Goal: Task Accomplishment & Management: Use online tool/utility

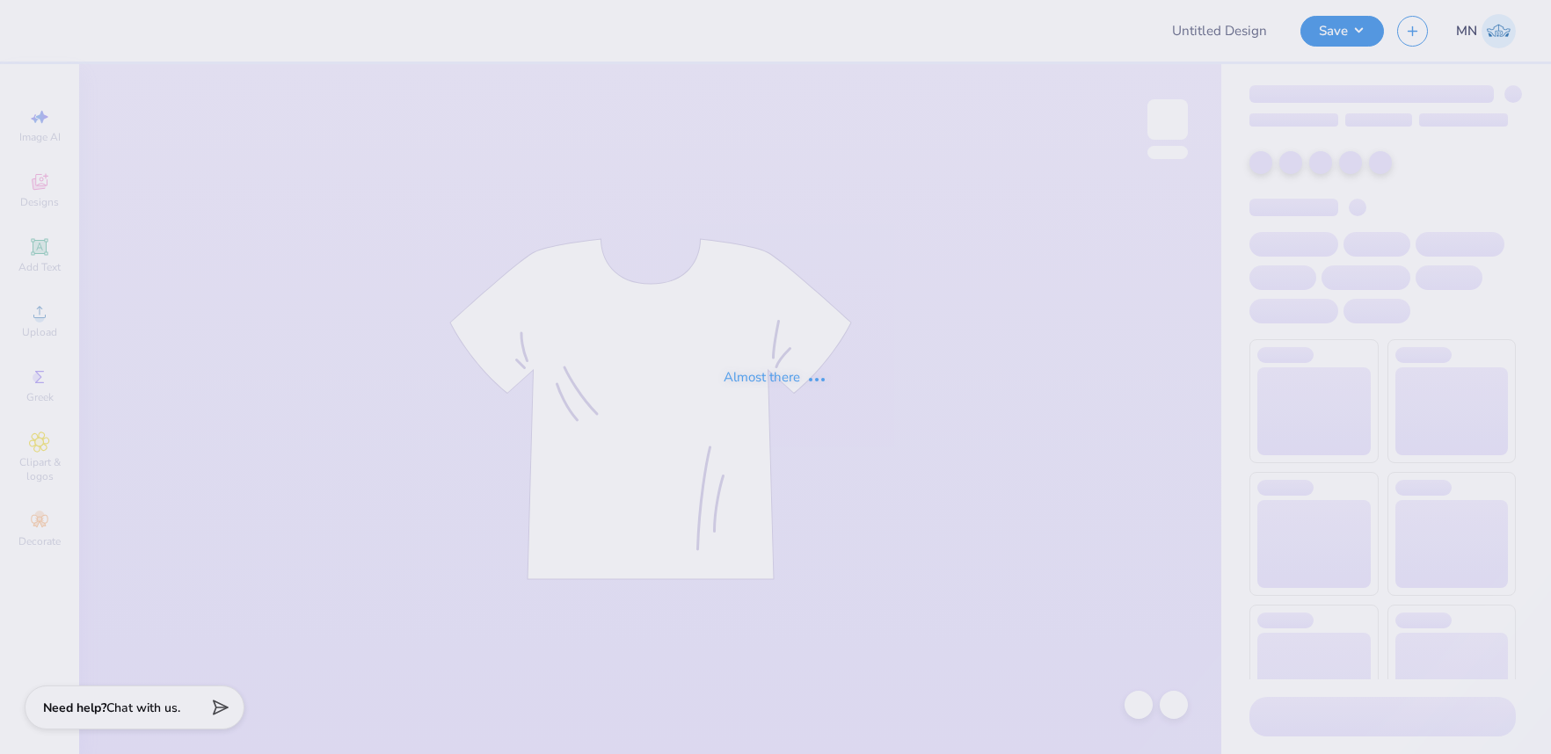
type input "dphie parents weekend 25"
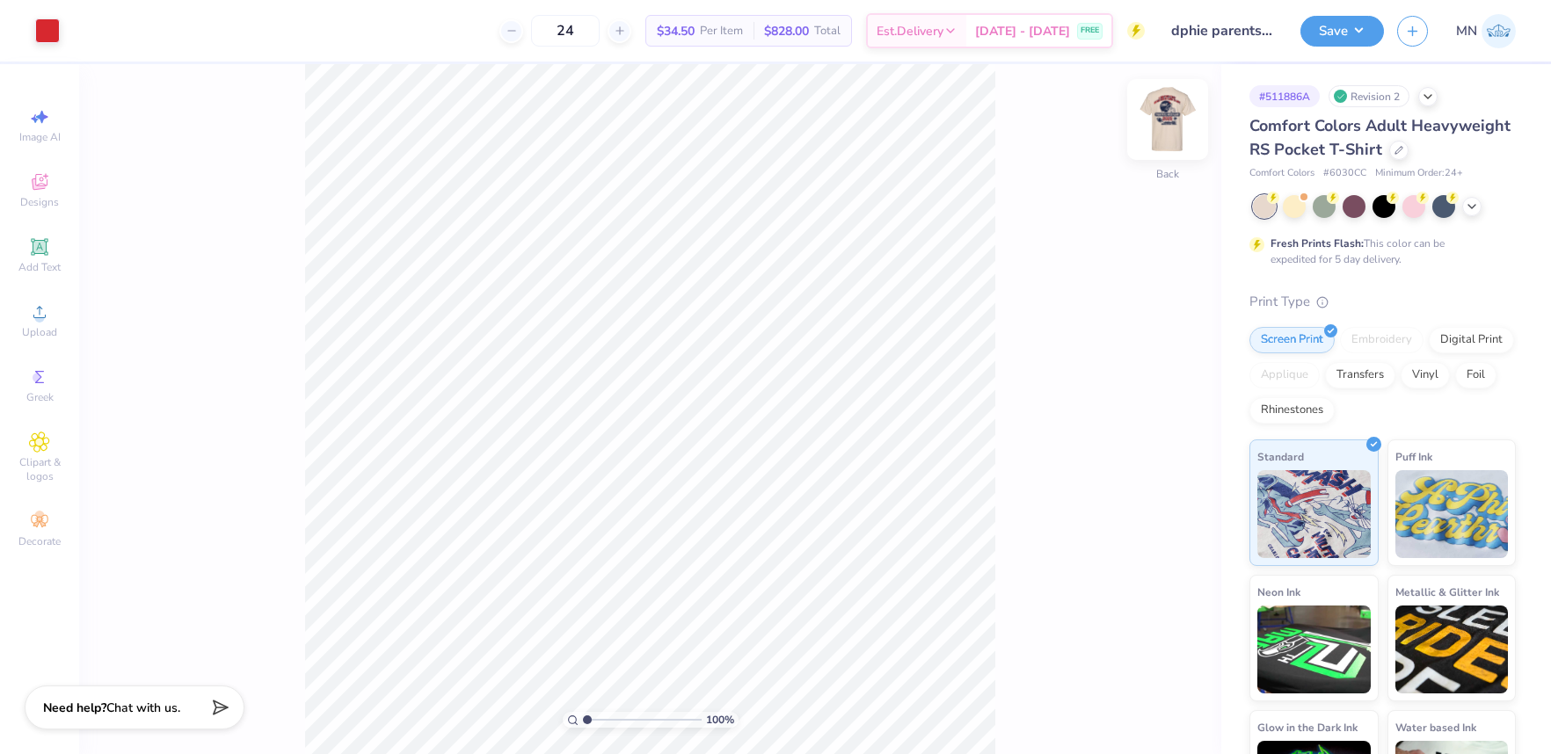
click at [1171, 112] on img at bounding box center [1167, 119] width 70 height 70
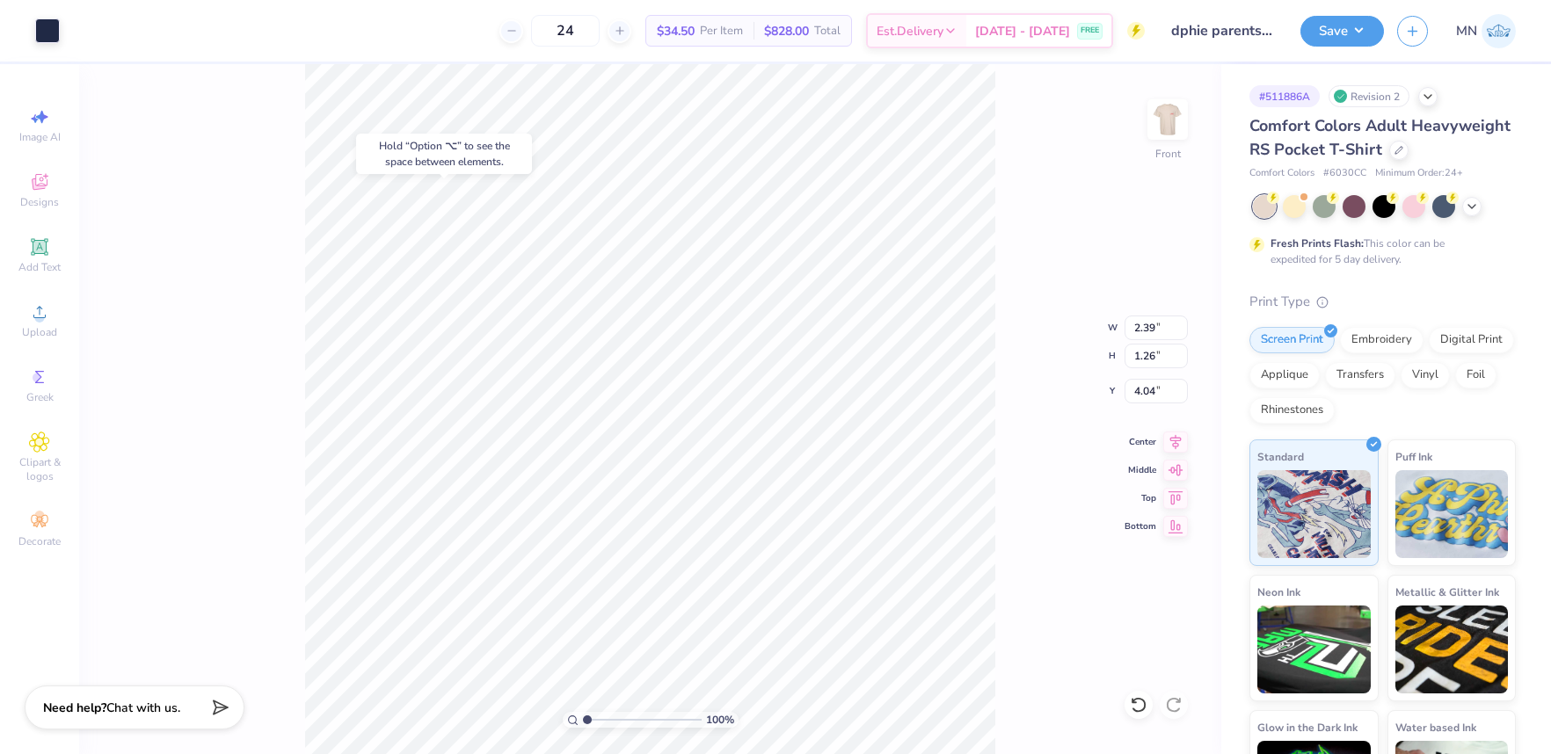
type input "0.88"
type input "1.07"
type input "4.13"
type input "4.03"
type input "1.58"
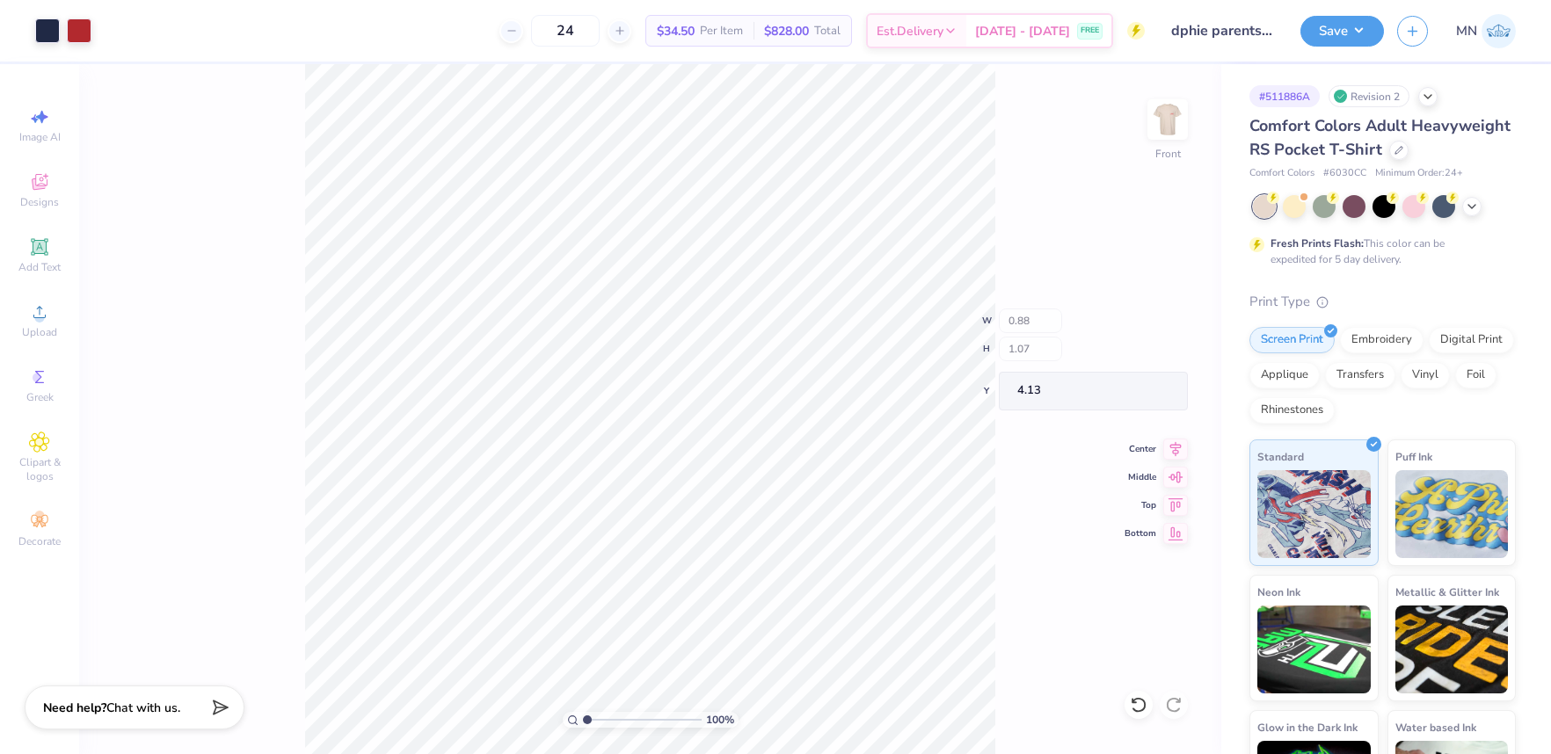
type input "3.00"
drag, startPoint x: 47, startPoint y: 341, endPoint x: 58, endPoint y: 341, distance: 11.4
click at [47, 341] on div "Upload" at bounding box center [40, 321] width 62 height 52
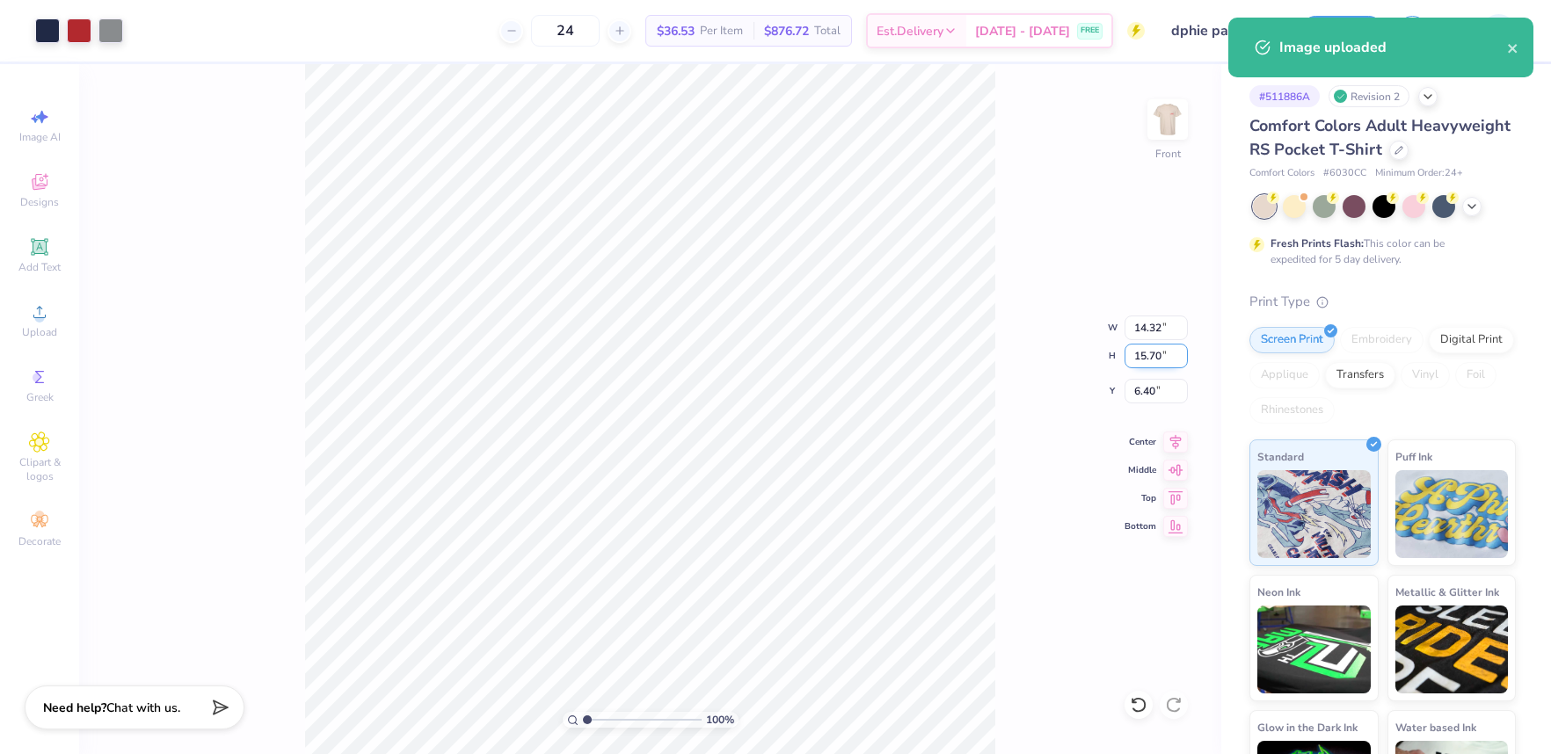
click at [1148, 354] on input "15.70" at bounding box center [1155, 356] width 63 height 25
click at [1159, 327] on input "14.35" at bounding box center [1155, 328] width 63 height 25
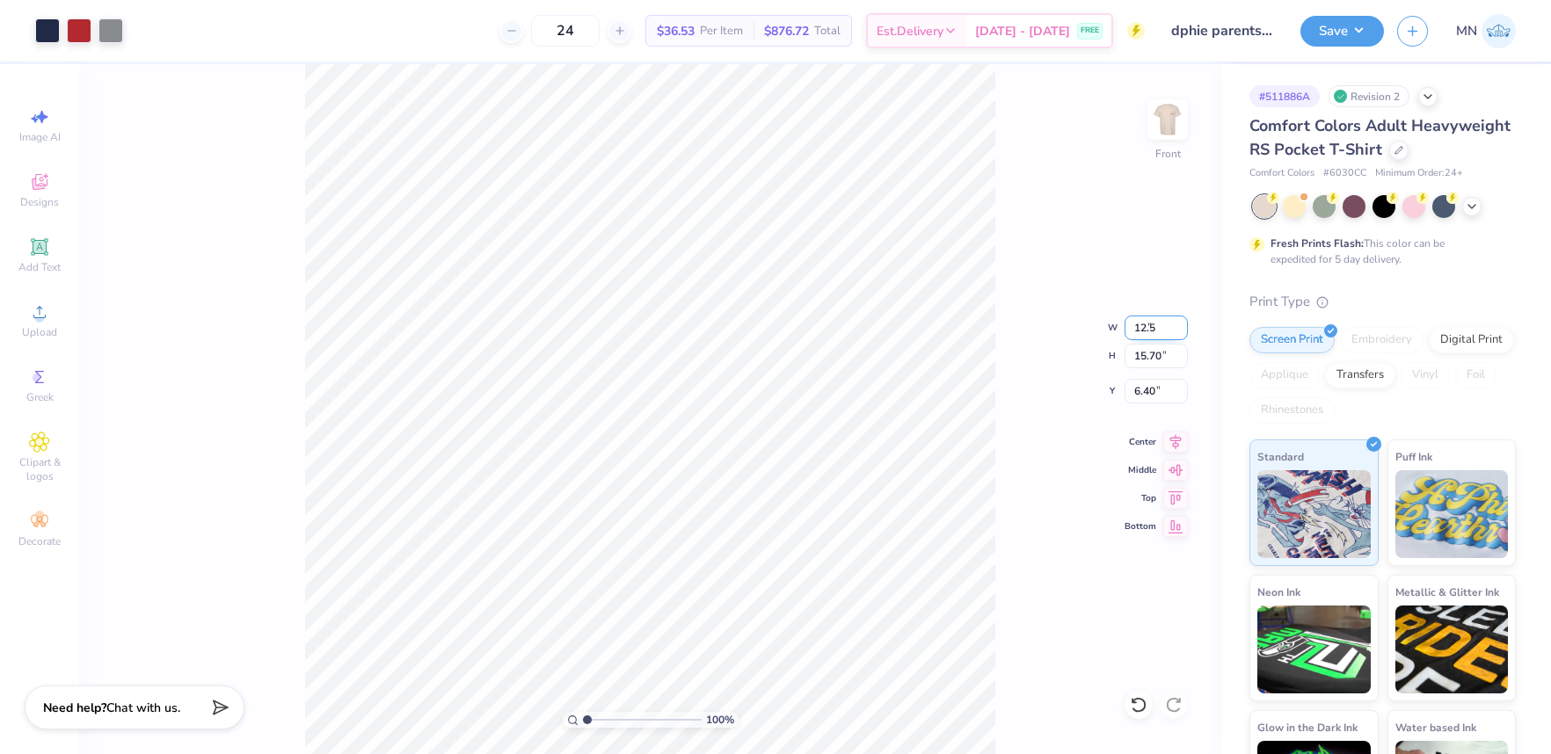
type input "12.50"
type input "13.70"
drag, startPoint x: 1152, startPoint y: 395, endPoint x: 1224, endPoint y: 372, distance: 75.6
click at [1153, 395] on input "7.40" at bounding box center [1155, 391] width 63 height 25
type input "3.00"
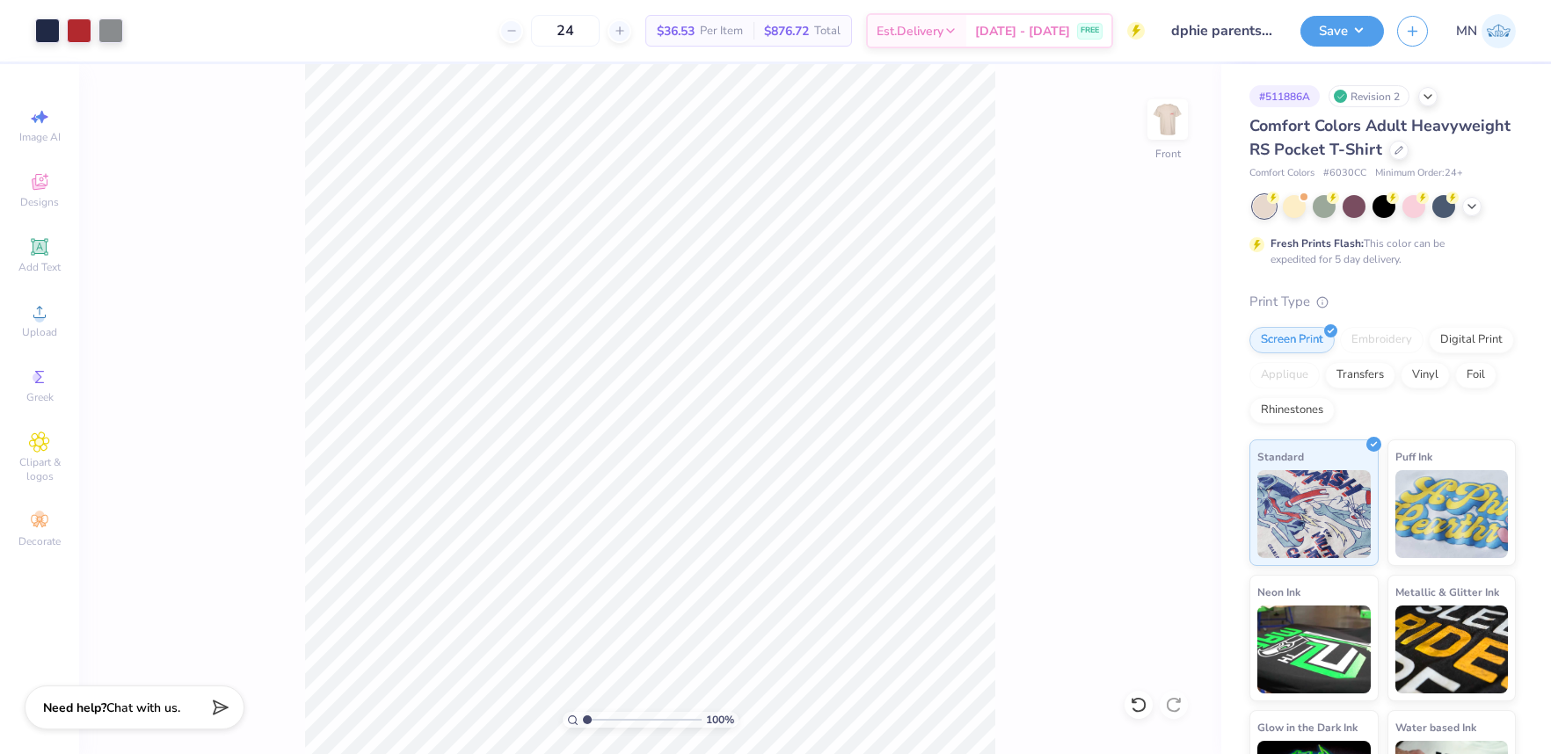
drag, startPoint x: 1322, startPoint y: 37, endPoint x: 1328, endPoint y: 47, distance: 11.0
click at [1322, 38] on button "Save" at bounding box center [1342, 31] width 84 height 31
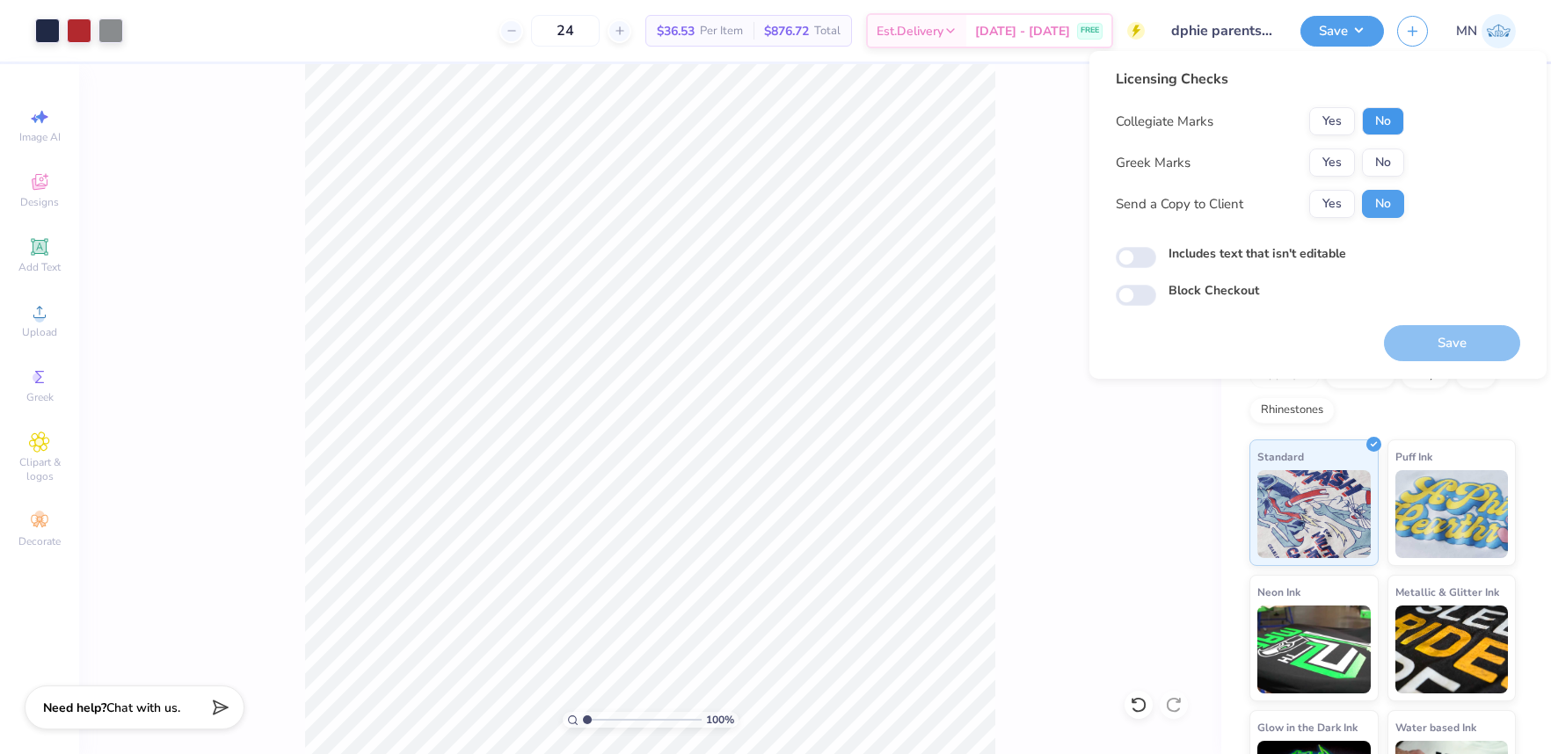
drag, startPoint x: 1399, startPoint y: 115, endPoint x: 1365, endPoint y: 141, distance: 42.0
click at [1399, 115] on button "No" at bounding box center [1383, 121] width 42 height 28
drag, startPoint x: 1330, startPoint y: 132, endPoint x: 1350, endPoint y: 146, distance: 23.9
click at [1330, 132] on button "Yes" at bounding box center [1332, 121] width 46 height 28
click at [1371, 162] on button "No" at bounding box center [1383, 163] width 42 height 28
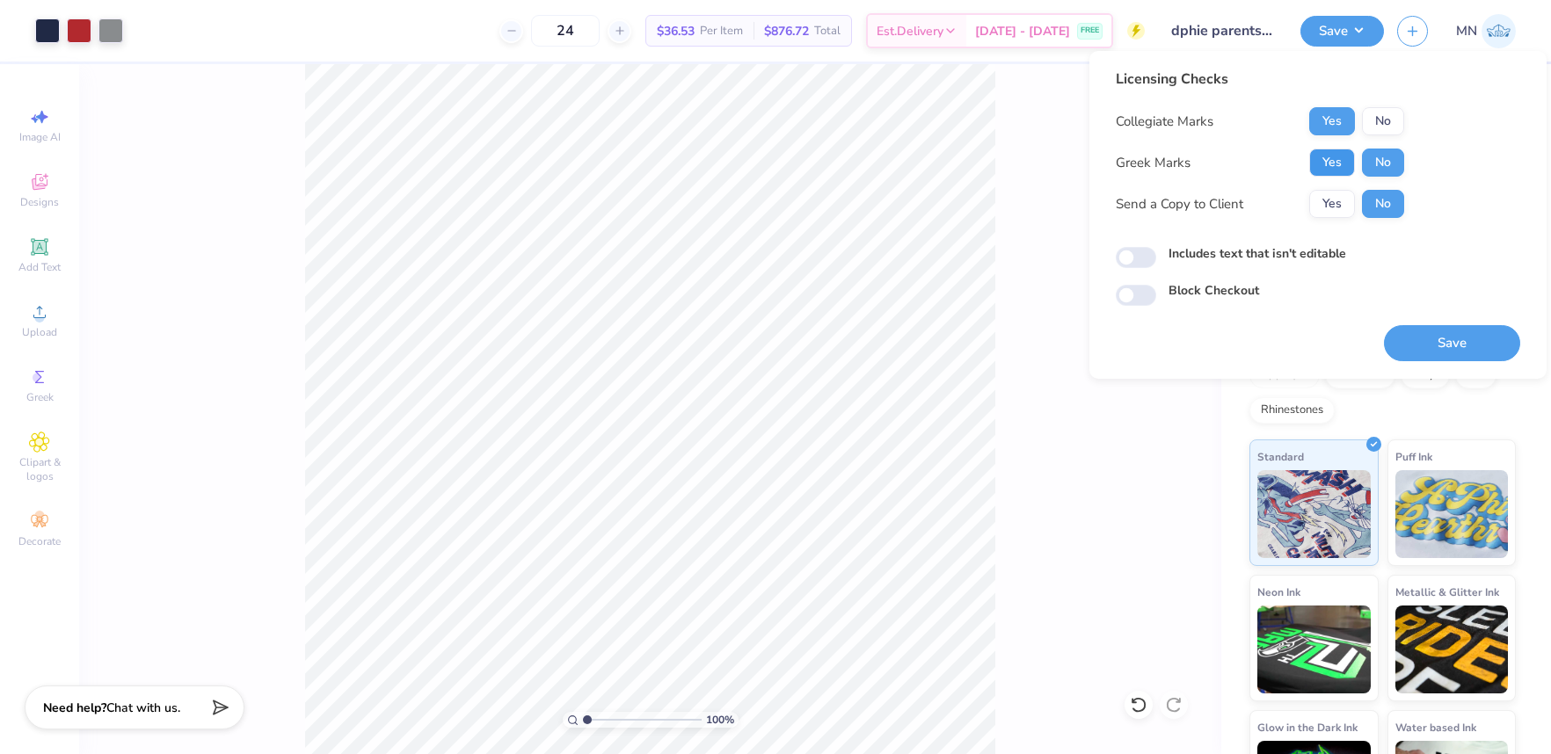
click at [1337, 176] on button "Yes" at bounding box center [1332, 163] width 46 height 28
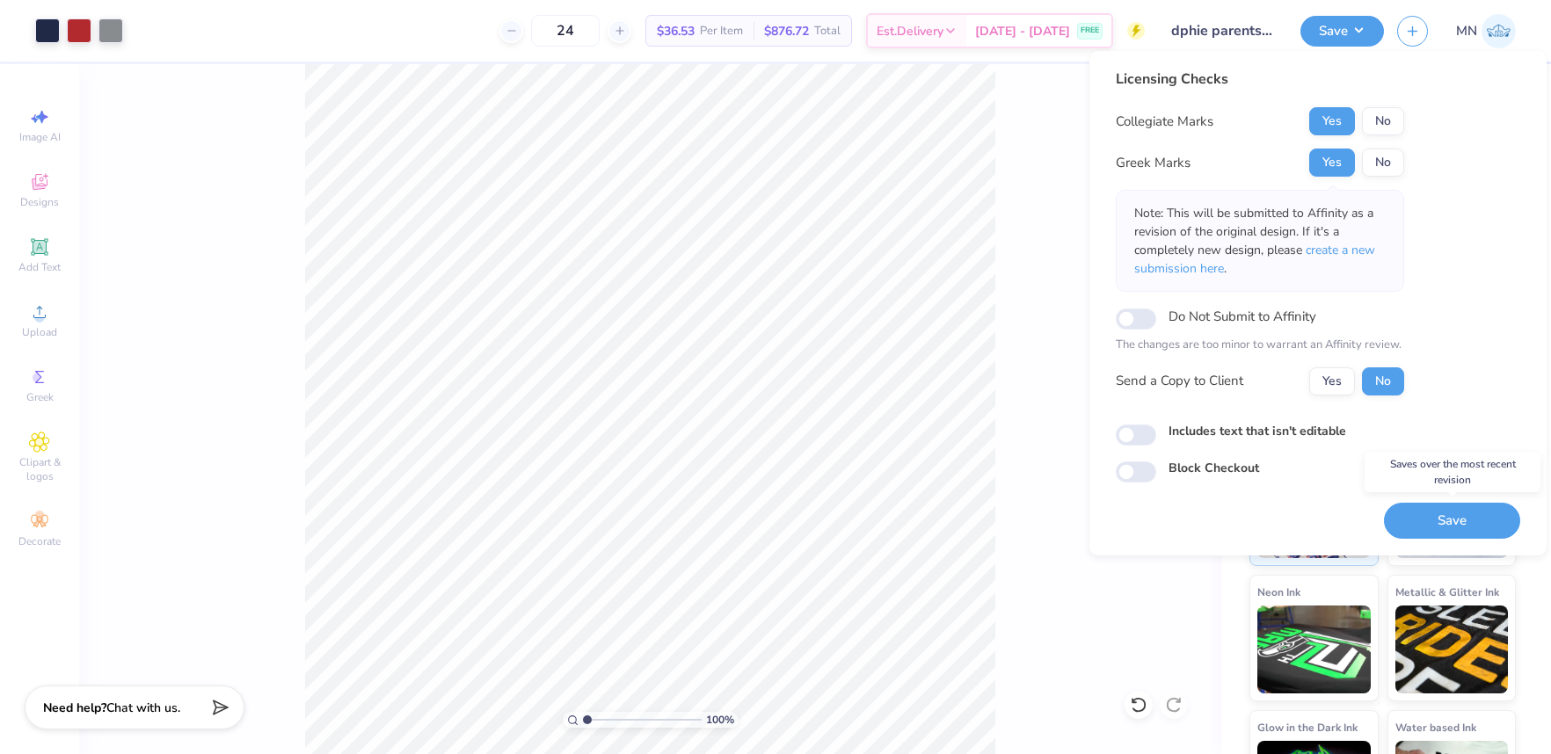
drag, startPoint x: 1456, startPoint y: 527, endPoint x: 1224, endPoint y: 283, distance: 336.4
click at [1455, 526] on button "Save" at bounding box center [1452, 521] width 136 height 36
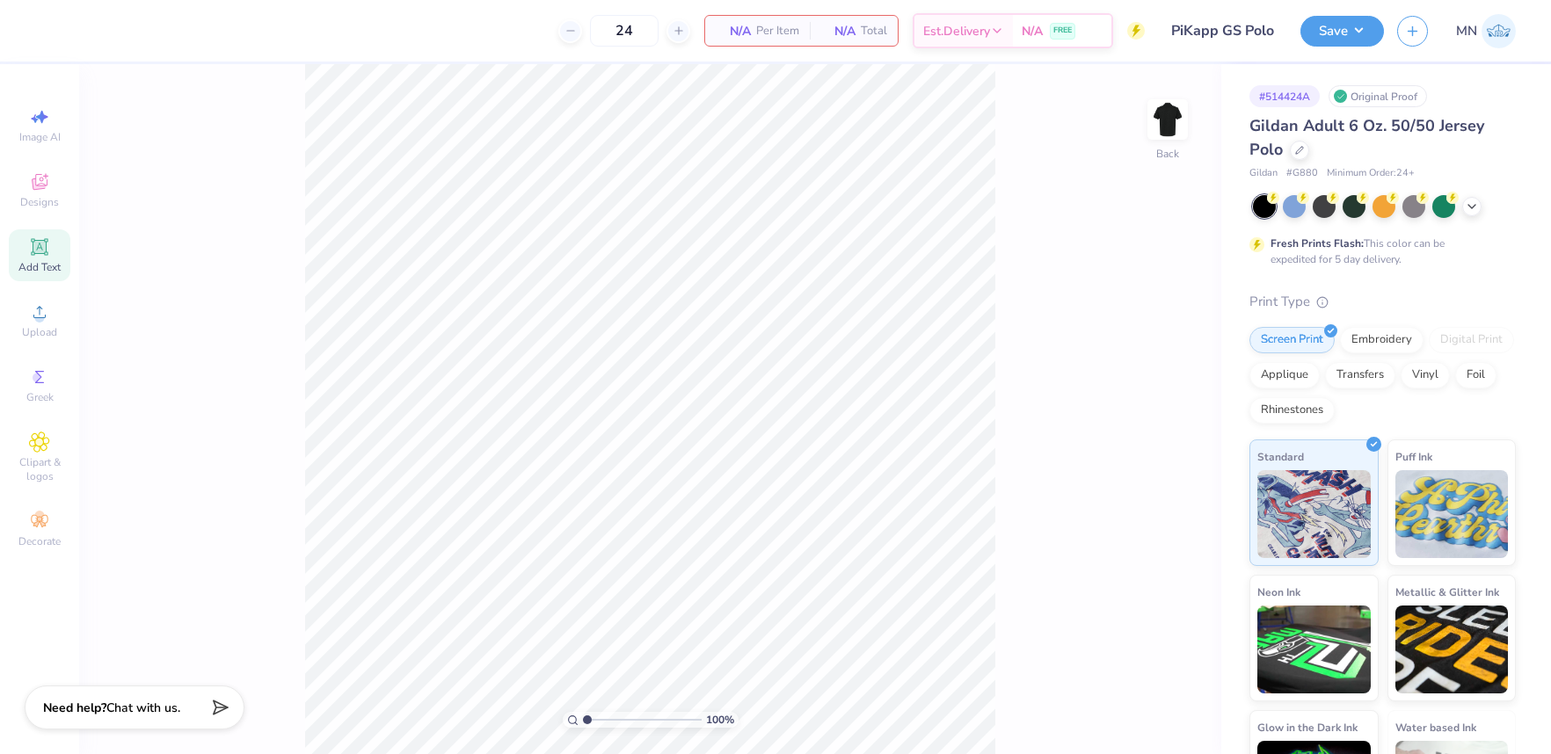
click at [47, 258] on div "Add Text" at bounding box center [40, 255] width 62 height 52
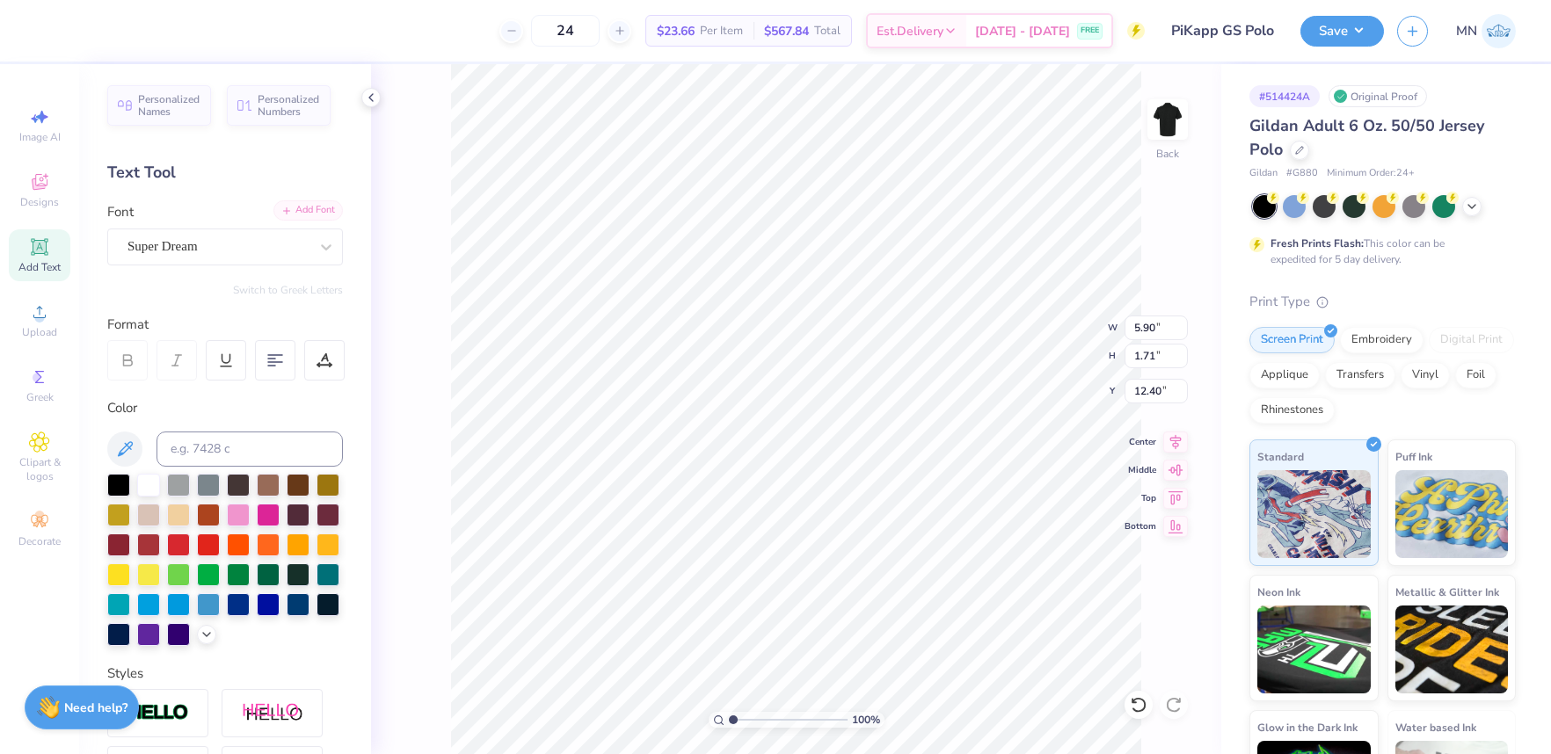
click at [281, 215] on icon at bounding box center [286, 211] width 11 height 11
click at [316, 231] on div at bounding box center [326, 247] width 32 height 32
click at [317, 216] on div "Add Font" at bounding box center [307, 210] width 69 height 20
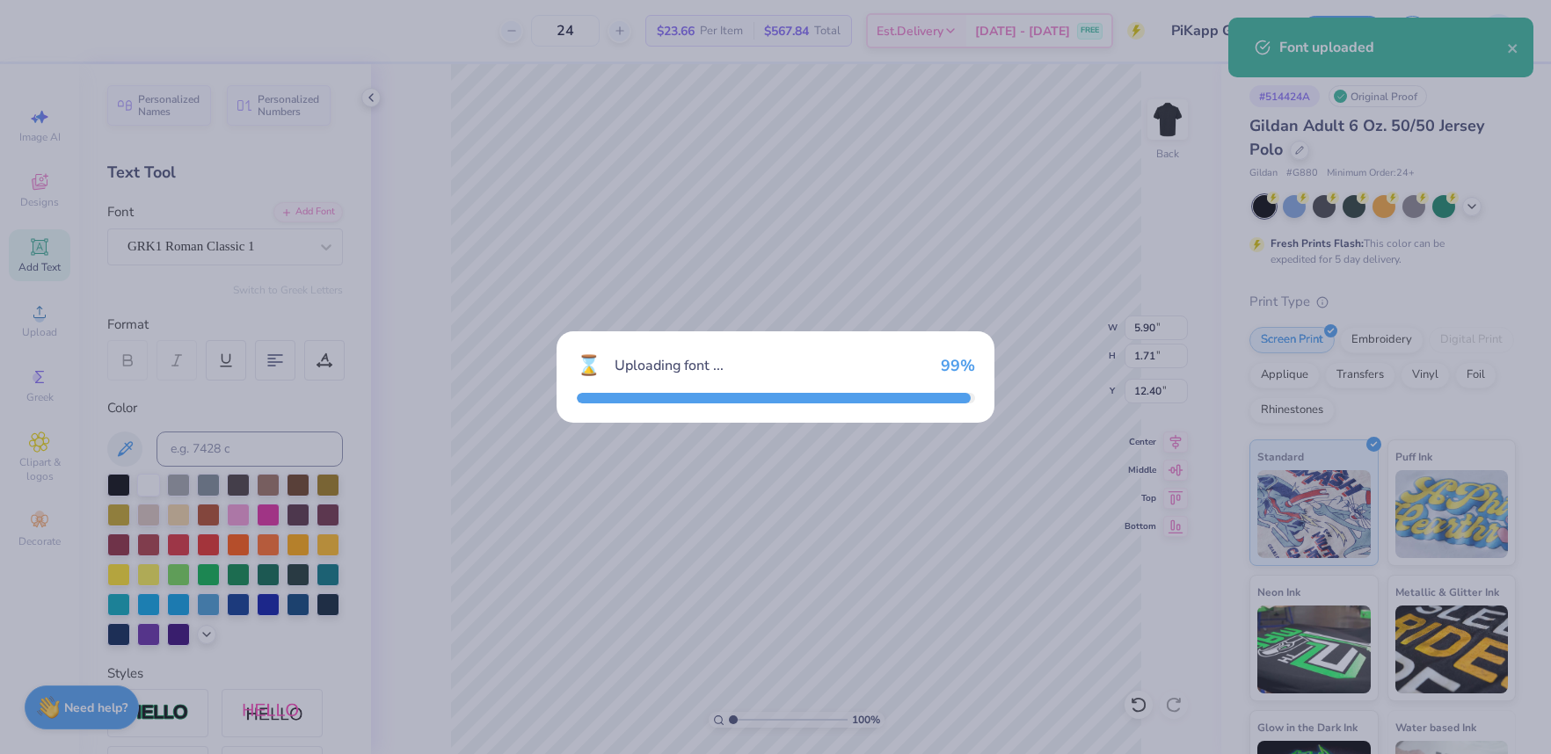
type input "6.83"
type input "1.89"
type input "12.31"
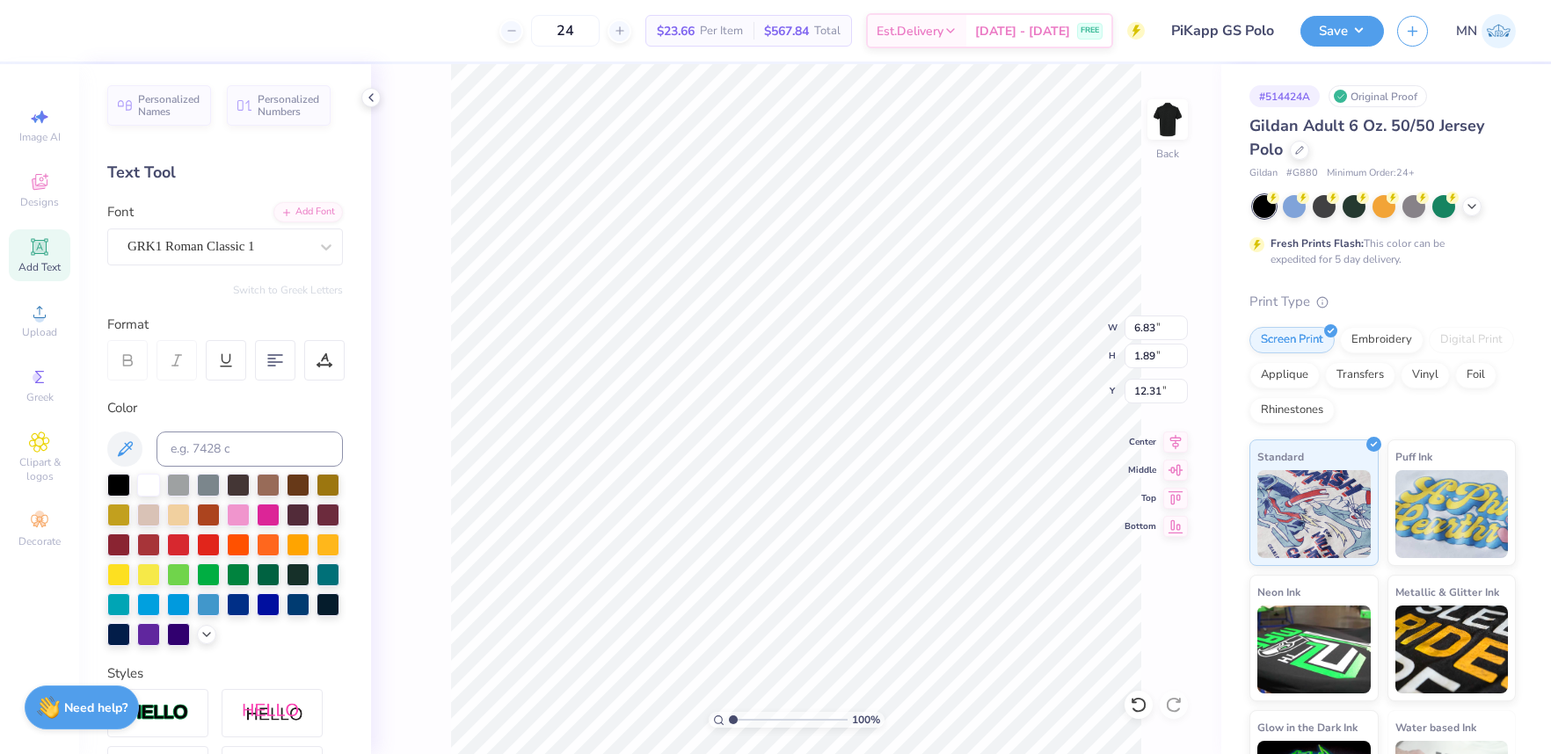
type textarea "F"
type textarea "PKF"
click at [1154, 327] on input "5.68" at bounding box center [1155, 328] width 63 height 25
type input "3.00"
type input "0.94"
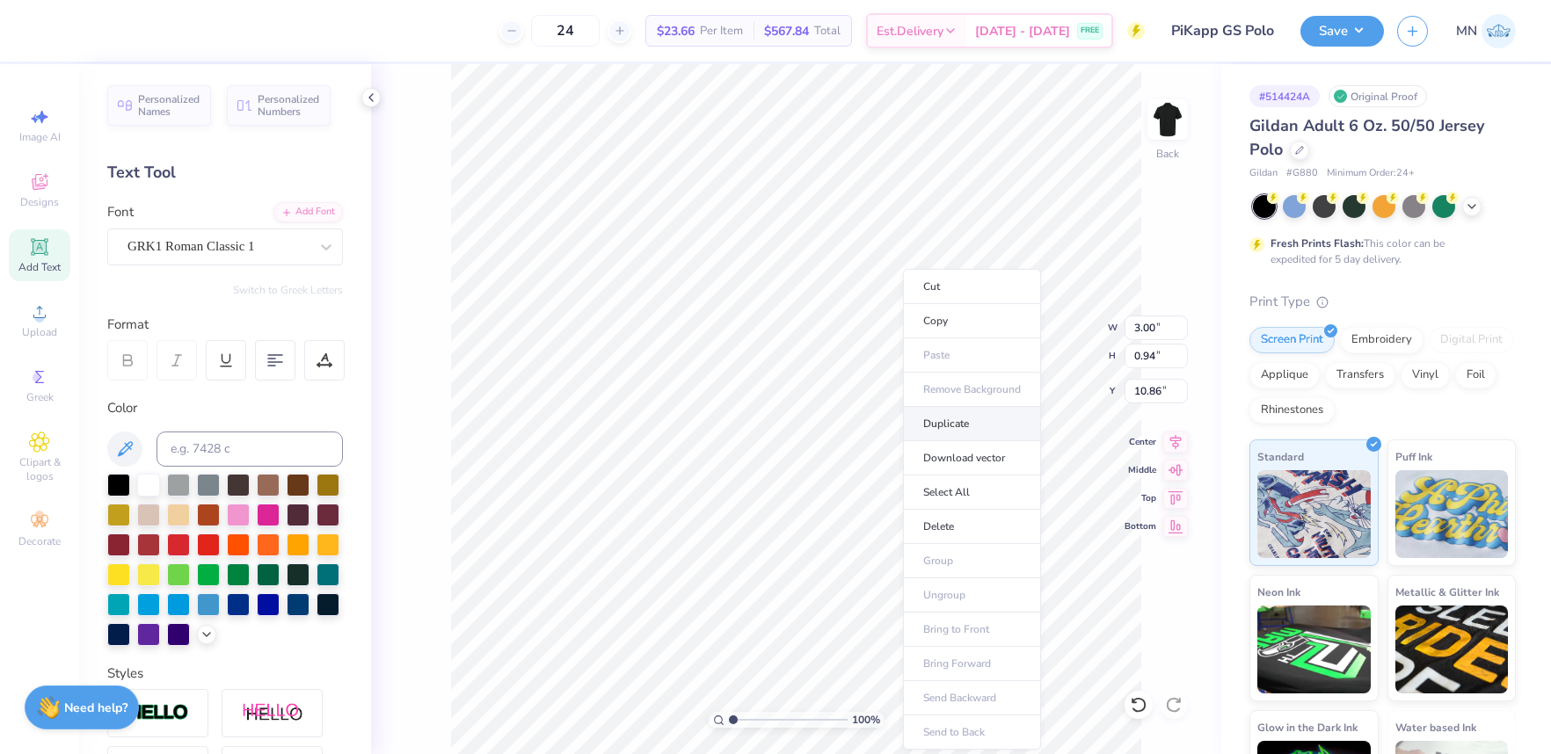
click at [950, 427] on li "Duplicate" at bounding box center [972, 424] width 138 height 34
type input "12.03"
type textarea "[GEOGRAPHIC_DATA], [US_STATE]"
click at [1143, 331] on input "7.25" at bounding box center [1155, 328] width 63 height 25
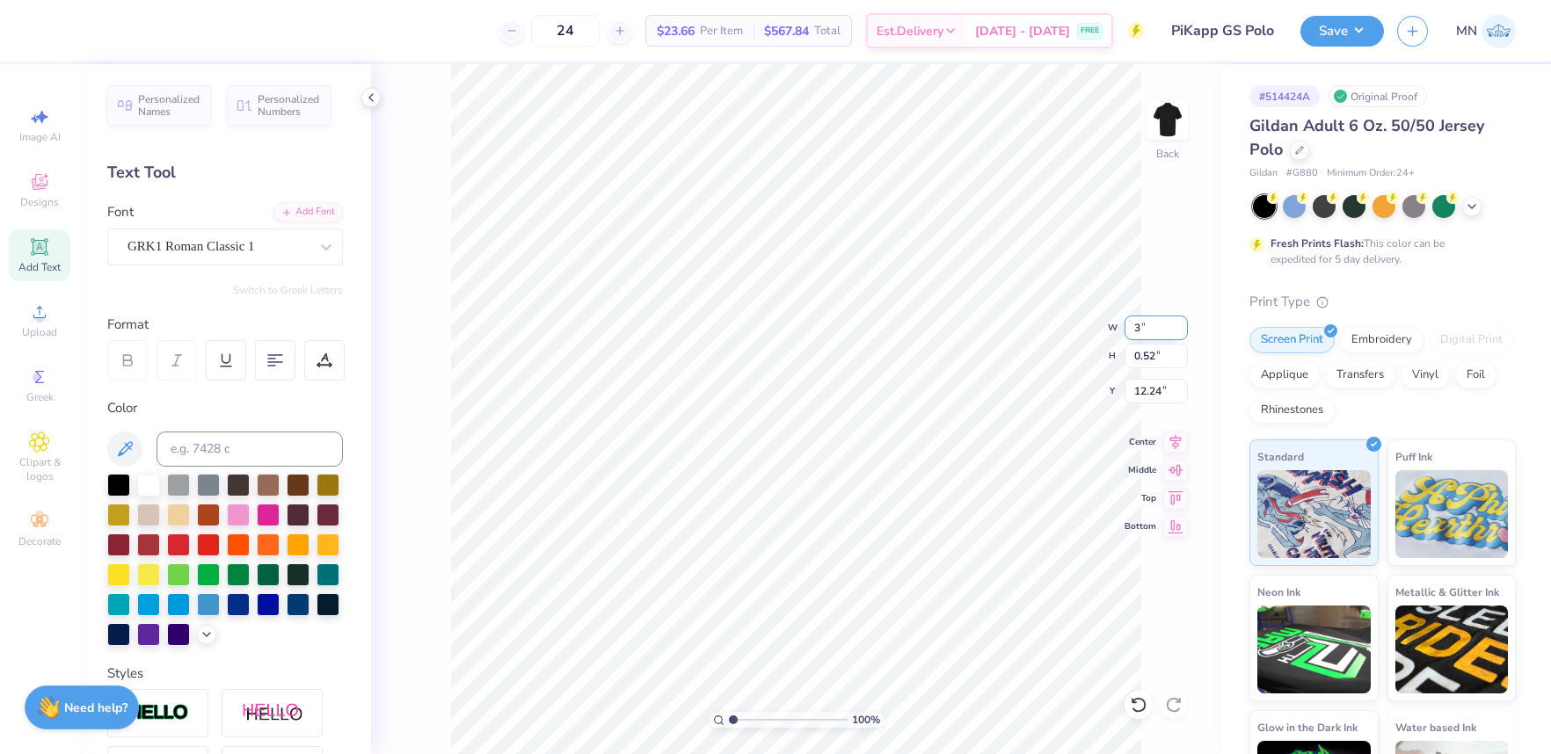
type input "3.00"
type input "0.21"
type input "12.39"
type input "12.07"
type input "3.05"
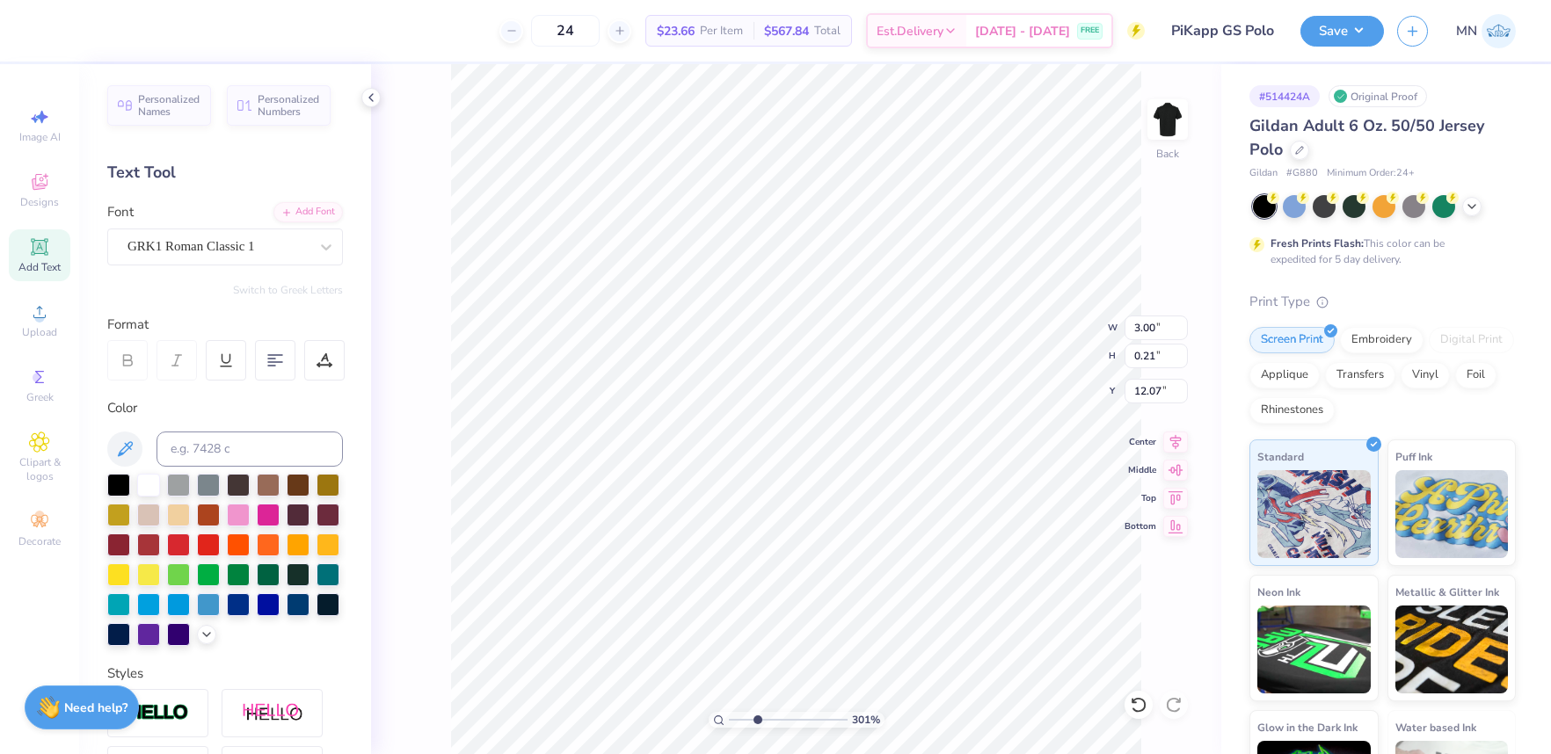
drag, startPoint x: 733, startPoint y: 717, endPoint x: 761, endPoint y: 711, distance: 28.8
click at [758, 714] on input "range" at bounding box center [788, 720] width 119 height 16
type input "11.96"
click at [1134, 331] on input "3.00" at bounding box center [1155, 328] width 63 height 25
type input "3"
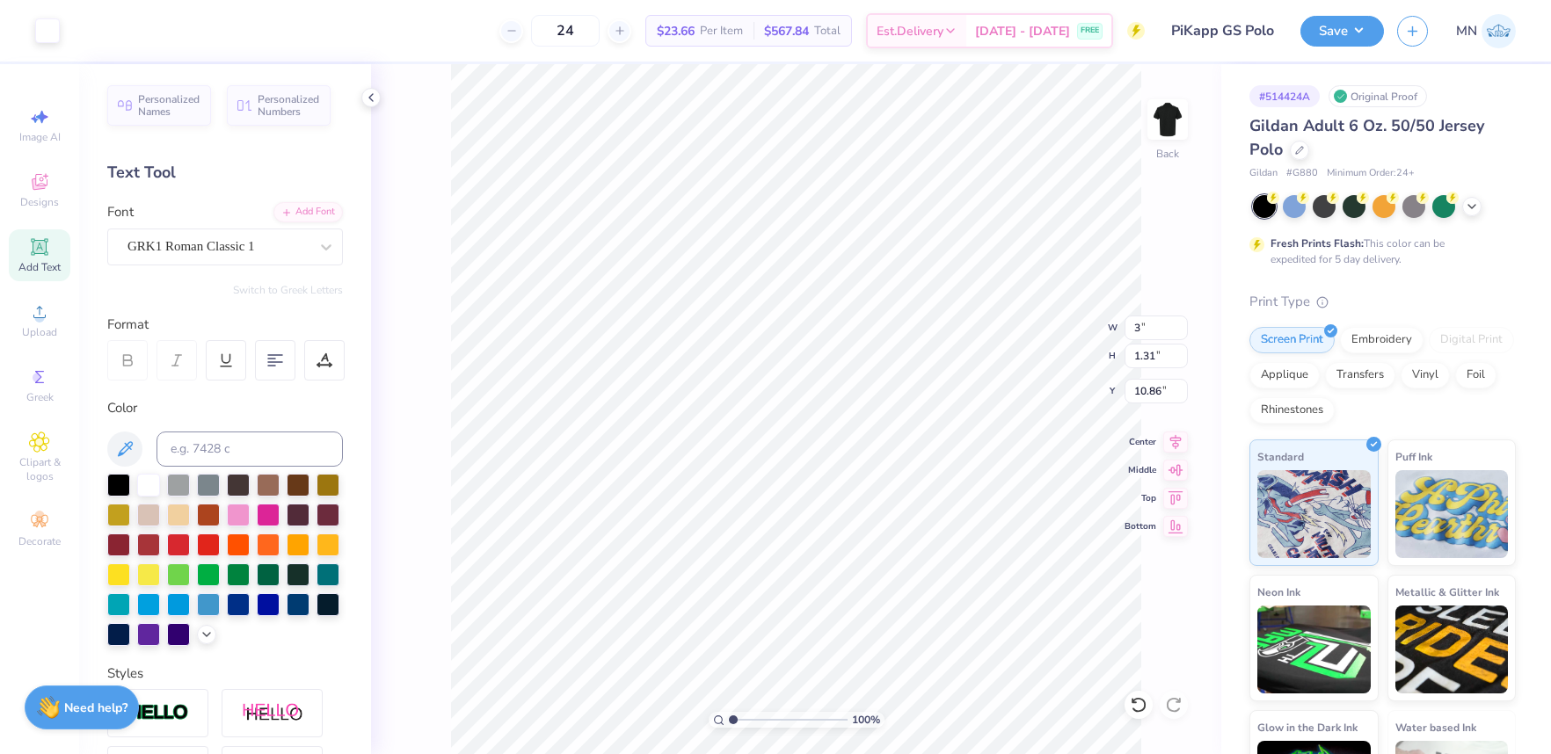
type input "1"
drag, startPoint x: 758, startPoint y: 722, endPoint x: 749, endPoint y: 711, distance: 13.7
click at [731, 718] on input "range" at bounding box center [788, 720] width 119 height 16
type input "10.59"
click at [1153, 322] on input "3" at bounding box center [1155, 328] width 63 height 25
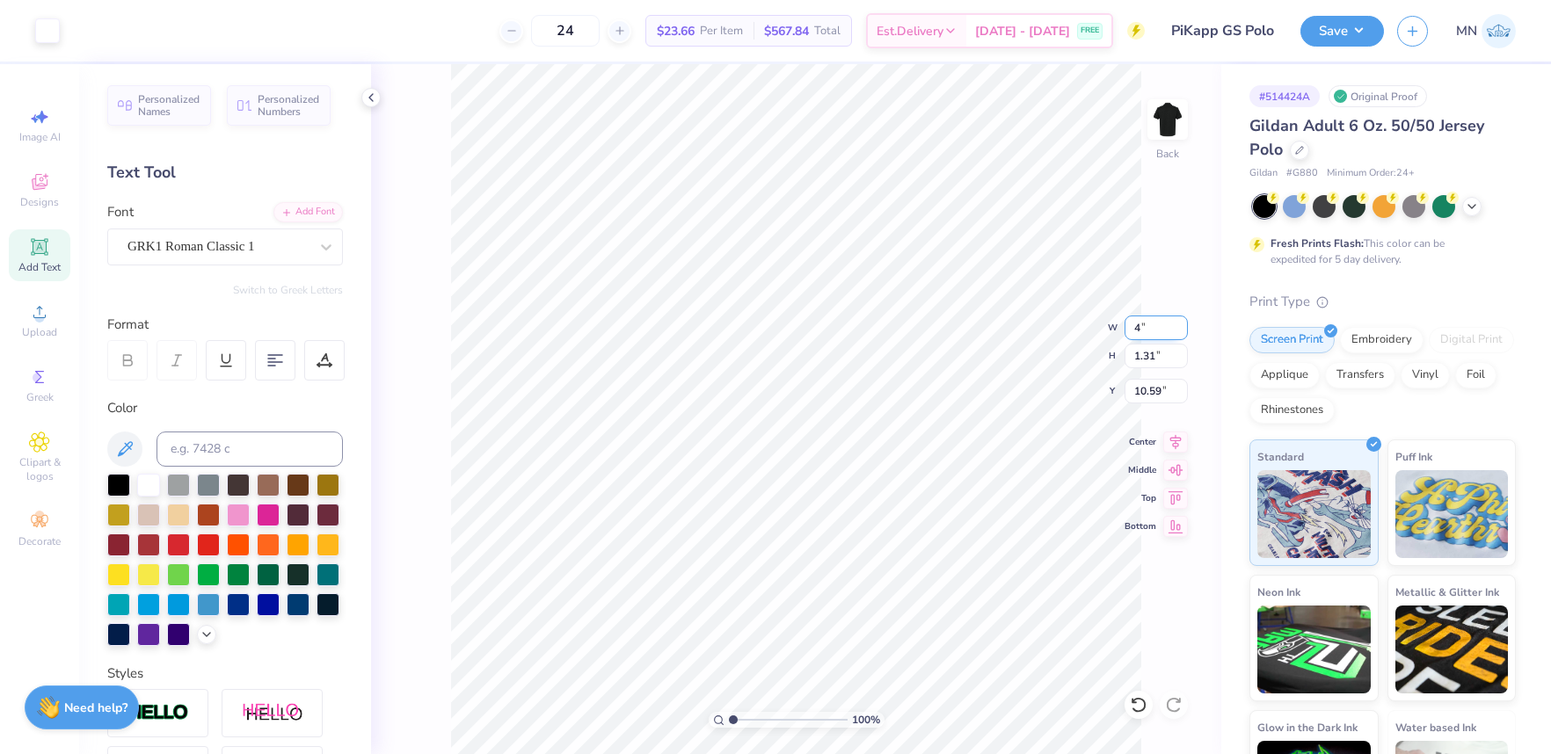
type input "4.00"
type input "1.75"
click at [1144, 392] on input "10.37" at bounding box center [1155, 391] width 63 height 25
type input "3.00"
drag, startPoint x: 1357, startPoint y: 32, endPoint x: 1358, endPoint y: 42, distance: 10.7
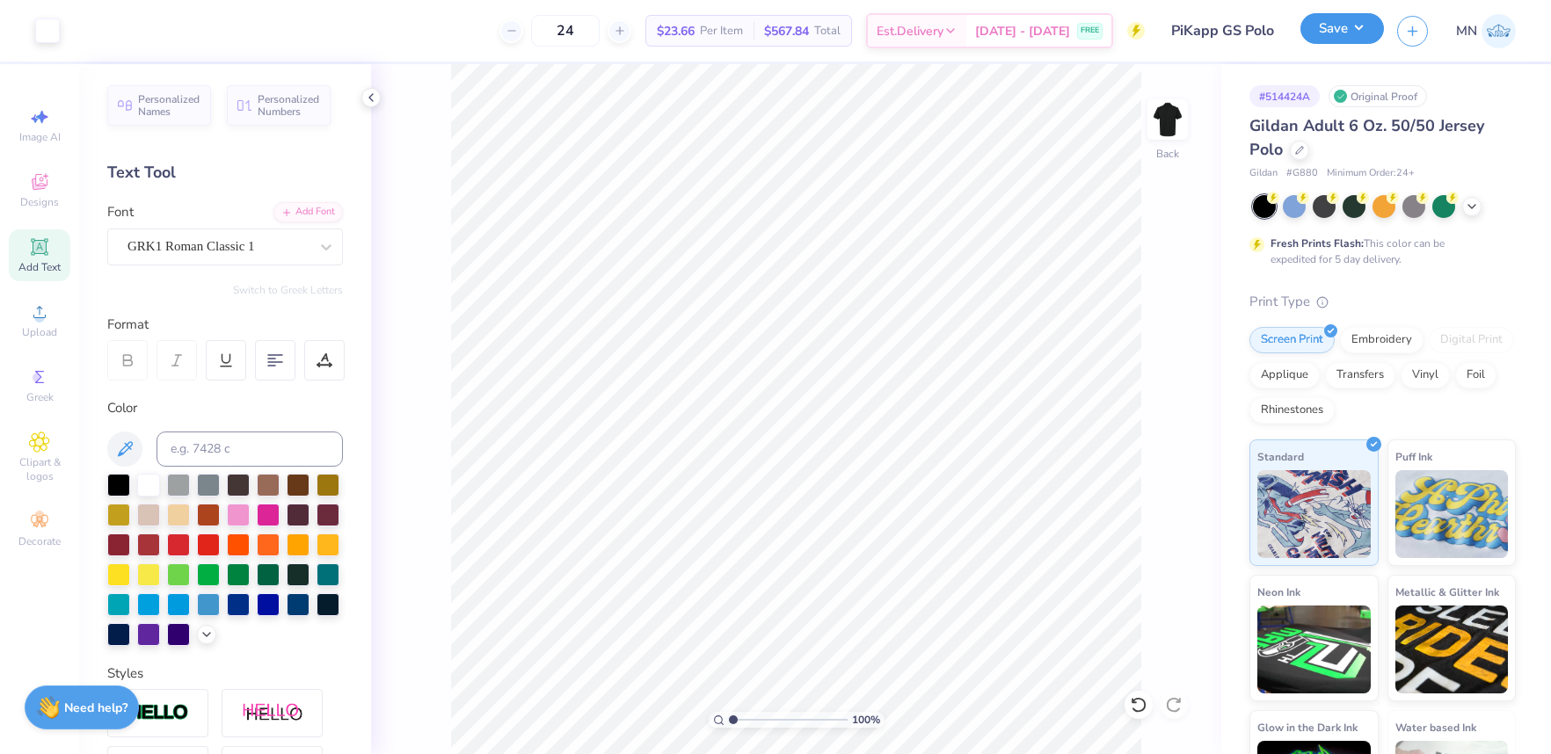
click at [1357, 33] on button "Save" at bounding box center [1342, 28] width 84 height 31
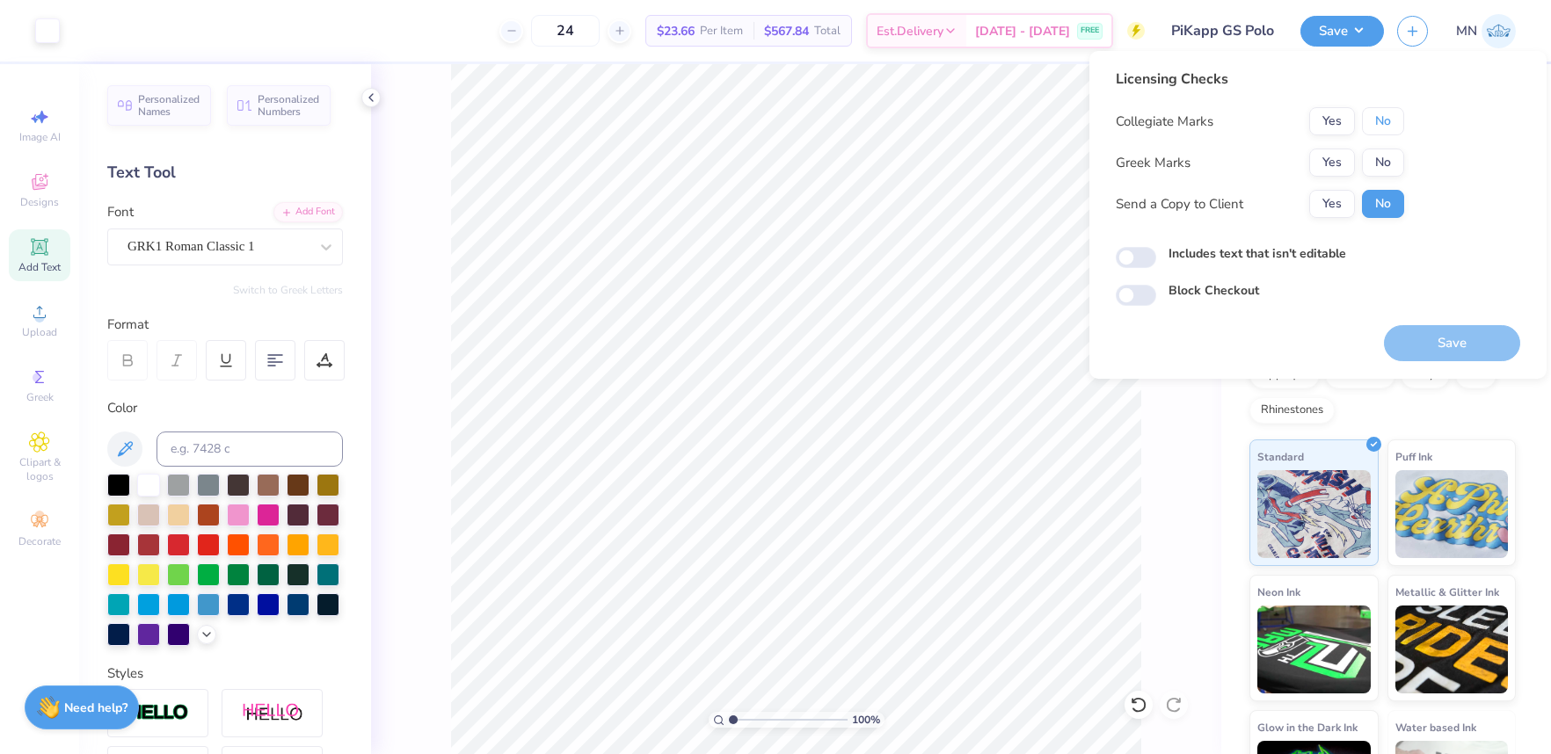
drag, startPoint x: 1373, startPoint y: 110, endPoint x: 1364, endPoint y: 147, distance: 38.0
click at [1373, 114] on button "No" at bounding box center [1383, 121] width 42 height 28
click at [1350, 162] on button "Yes" at bounding box center [1332, 163] width 46 height 28
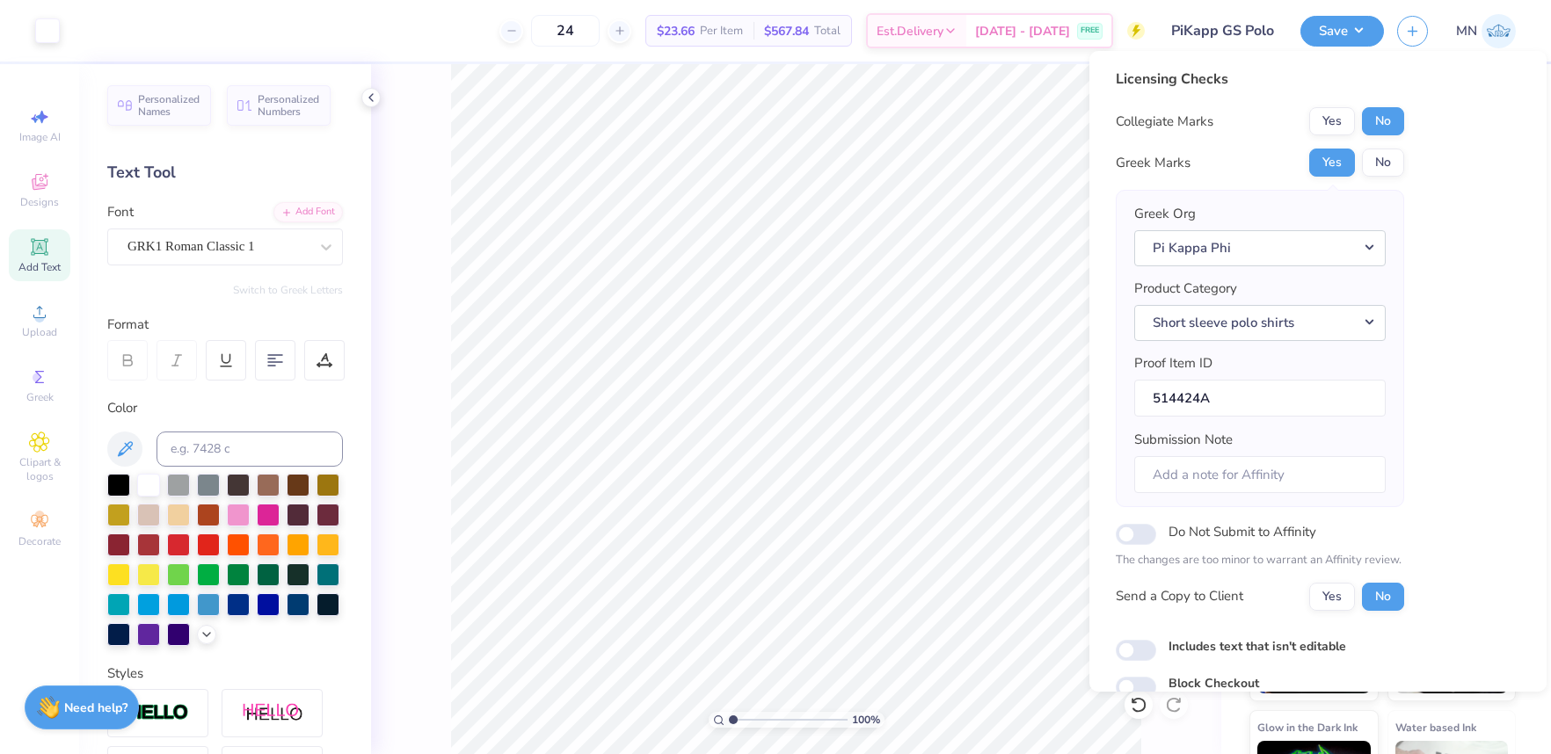
scroll to position [79, 0]
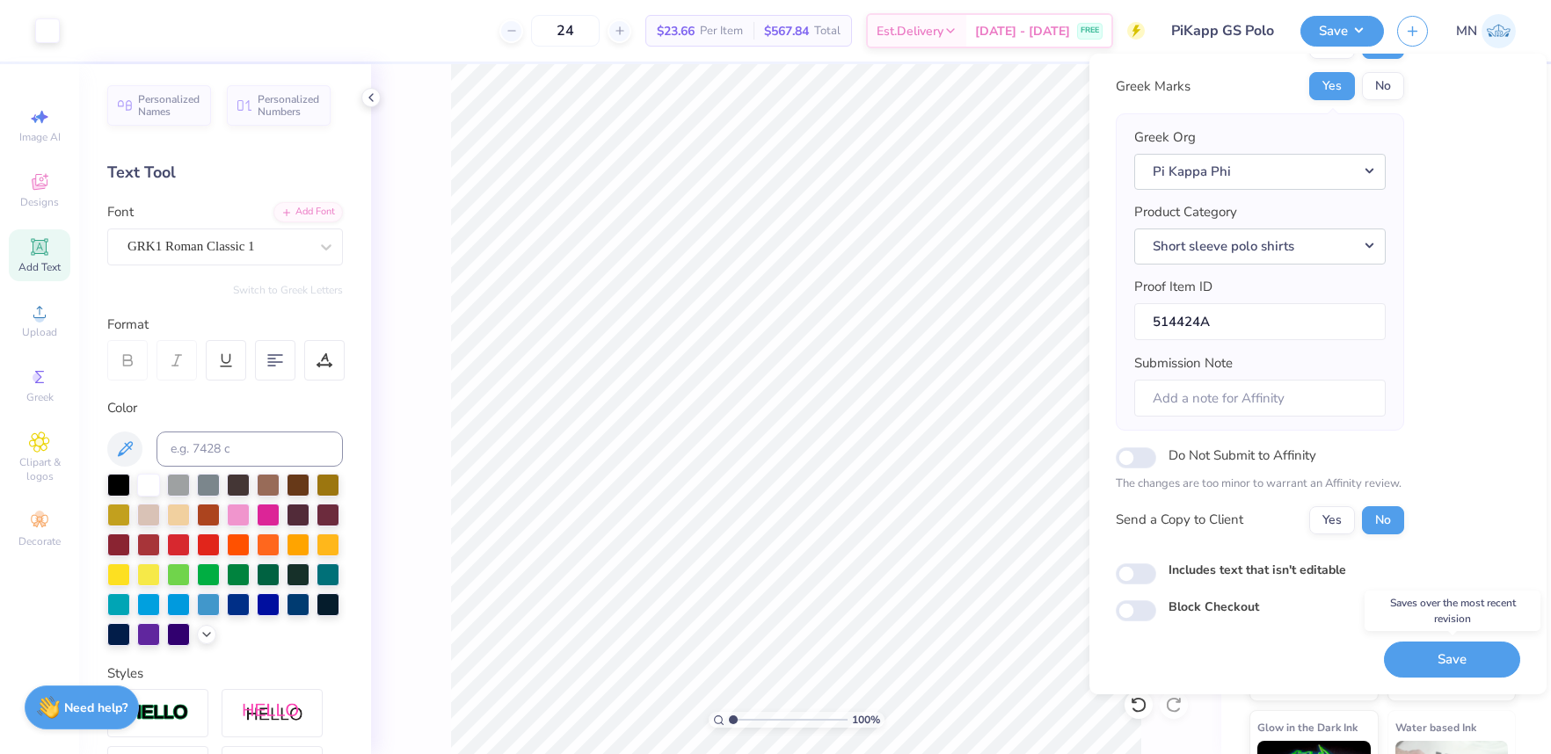
click at [1448, 668] on button "Save" at bounding box center [1452, 660] width 136 height 36
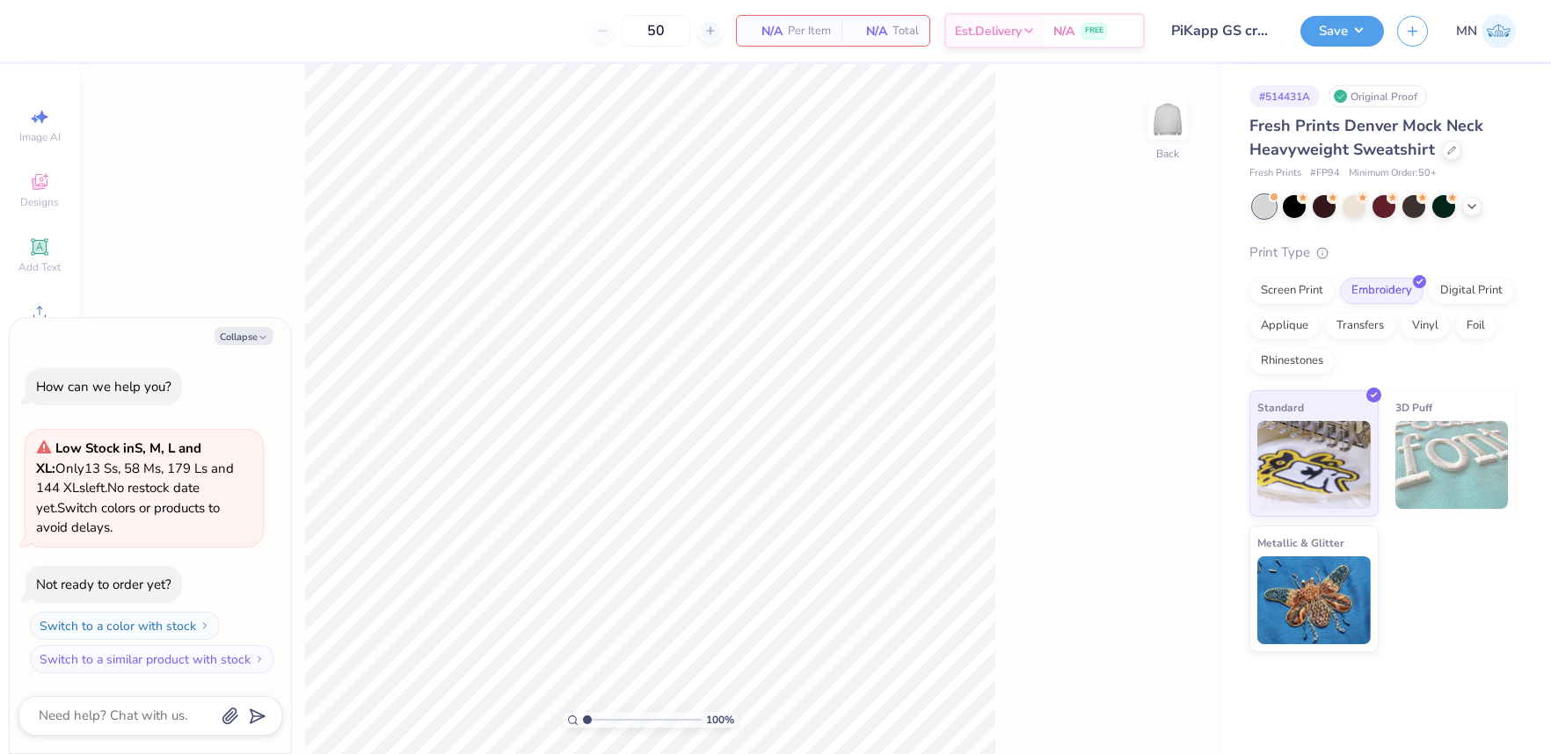
drag, startPoint x: 243, startPoint y: 332, endPoint x: 20, endPoint y: 334, distance: 222.4
click at [240, 332] on button "Collapse" at bounding box center [244, 336] width 59 height 18
type textarea "x"
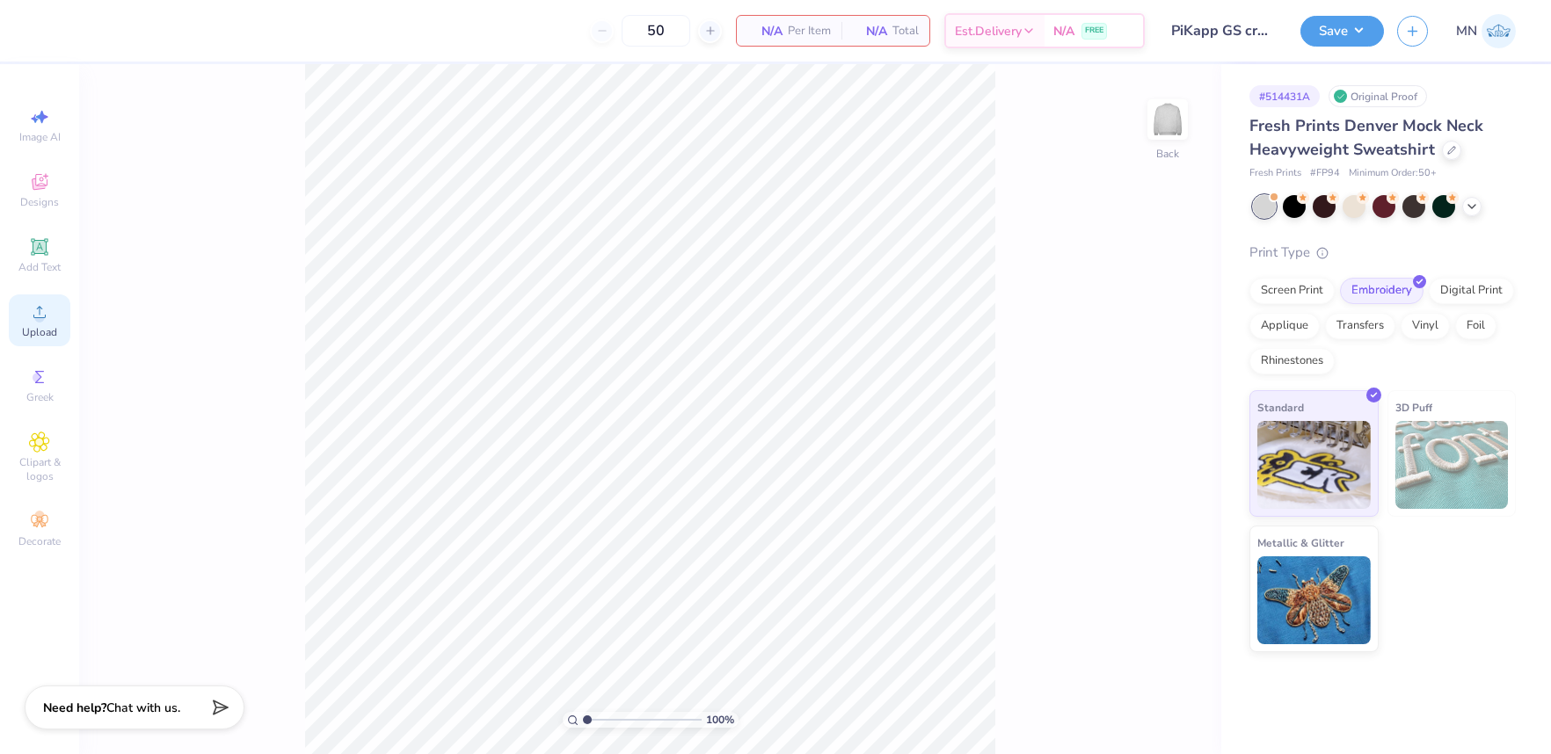
click at [40, 328] on span "Upload" at bounding box center [39, 332] width 35 height 14
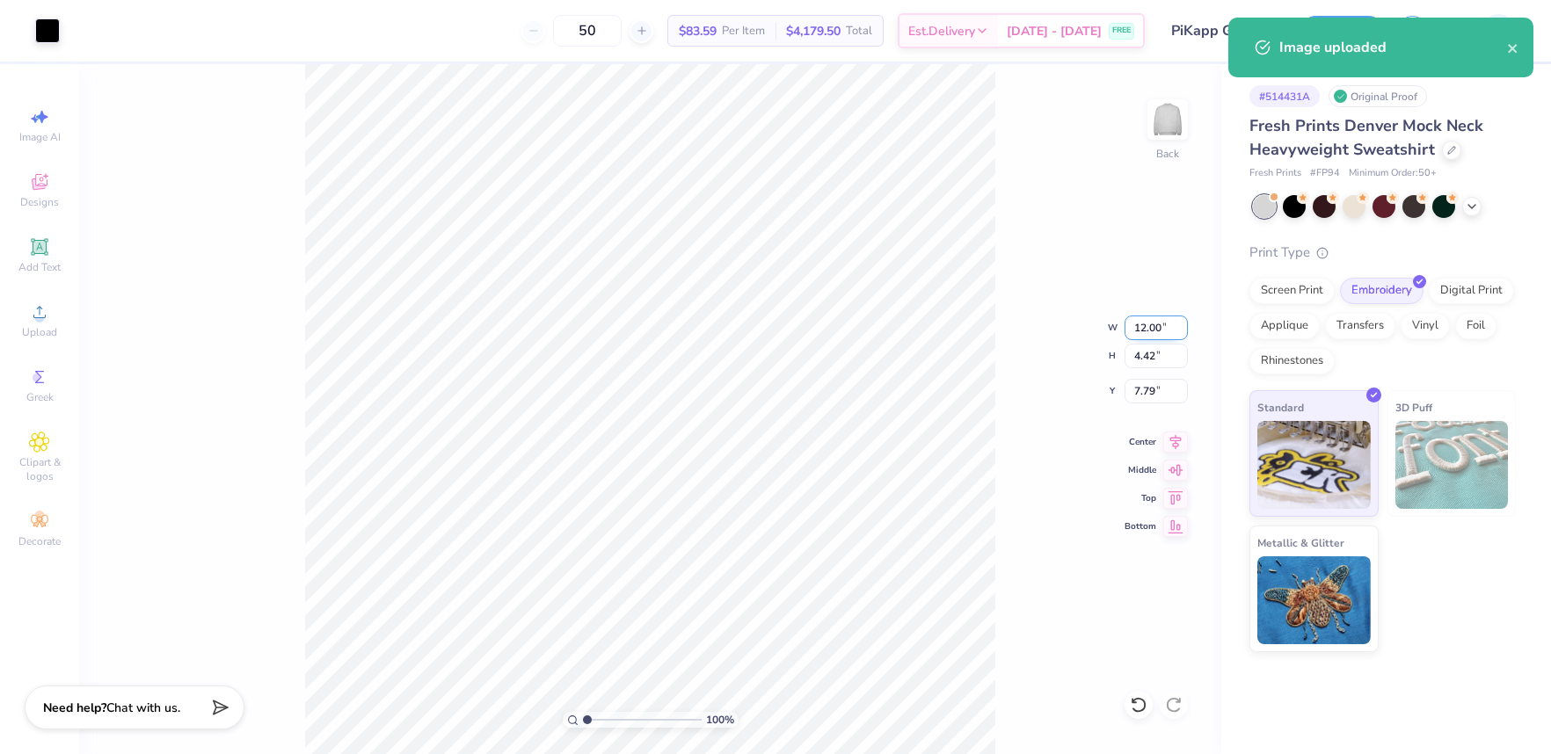
click at [1168, 338] on input "12.00" at bounding box center [1155, 328] width 63 height 25
type input "7.00"
type input "2.58"
click at [1148, 392] on input "8.71" at bounding box center [1155, 391] width 63 height 25
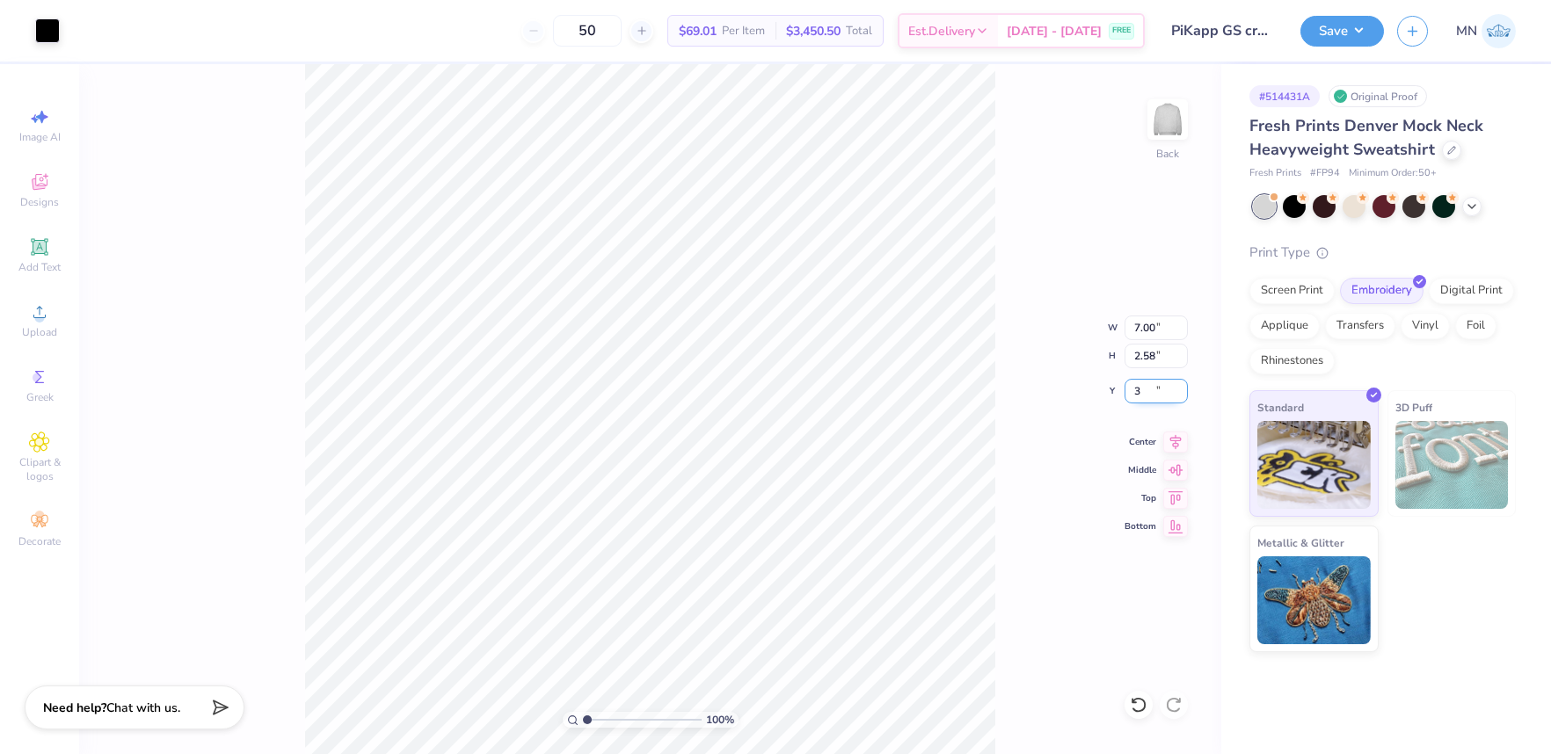
type input "3.00"
click at [1149, 330] on input "7.00" at bounding box center [1155, 328] width 63 height 25
type input "8.00"
type input "2.94"
click at [1156, 394] on input "2.82" at bounding box center [1155, 391] width 63 height 25
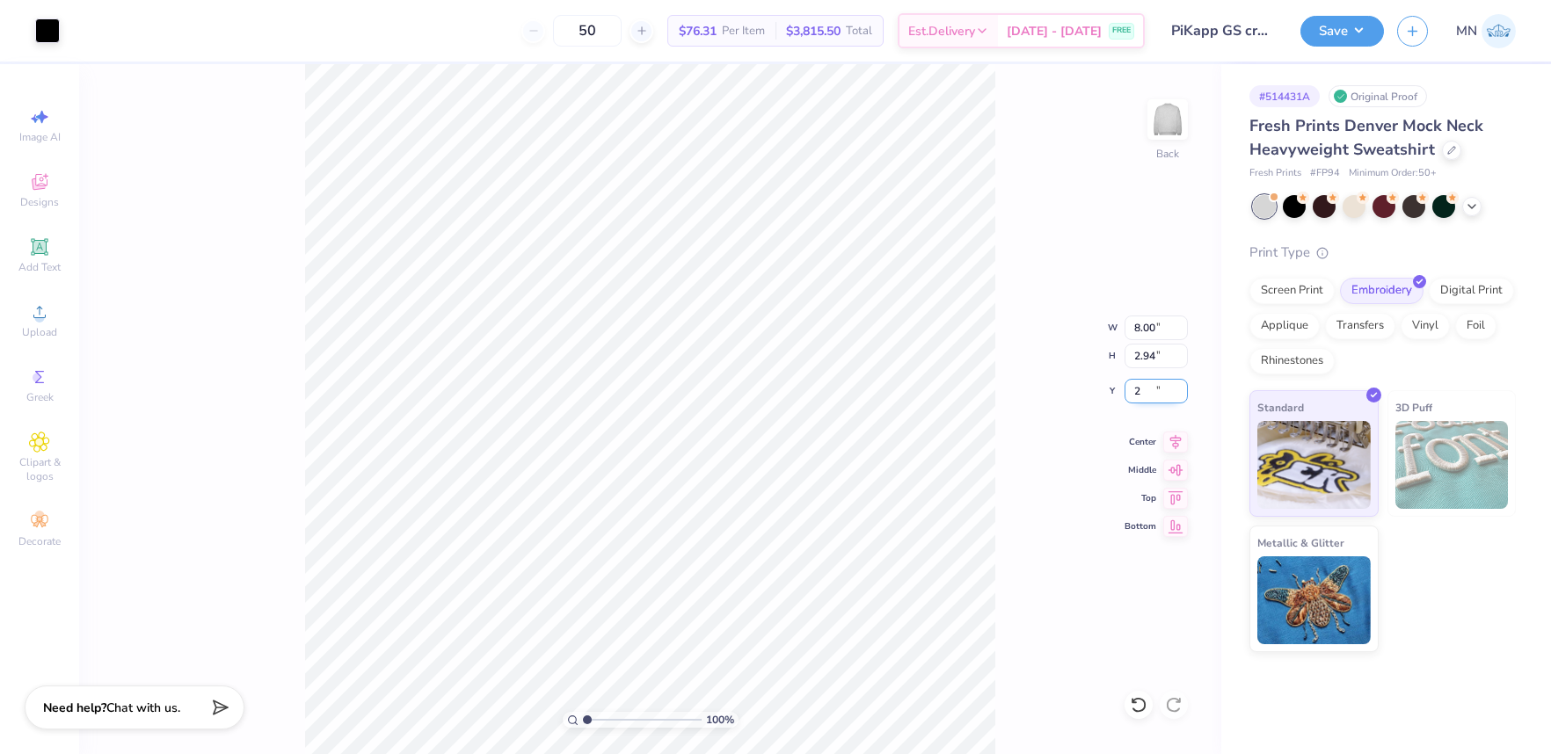
type input "2.00"
drag, startPoint x: 1353, startPoint y: 36, endPoint x: 1355, endPoint y: 48, distance: 12.4
click at [1353, 36] on button "Save" at bounding box center [1342, 31] width 84 height 31
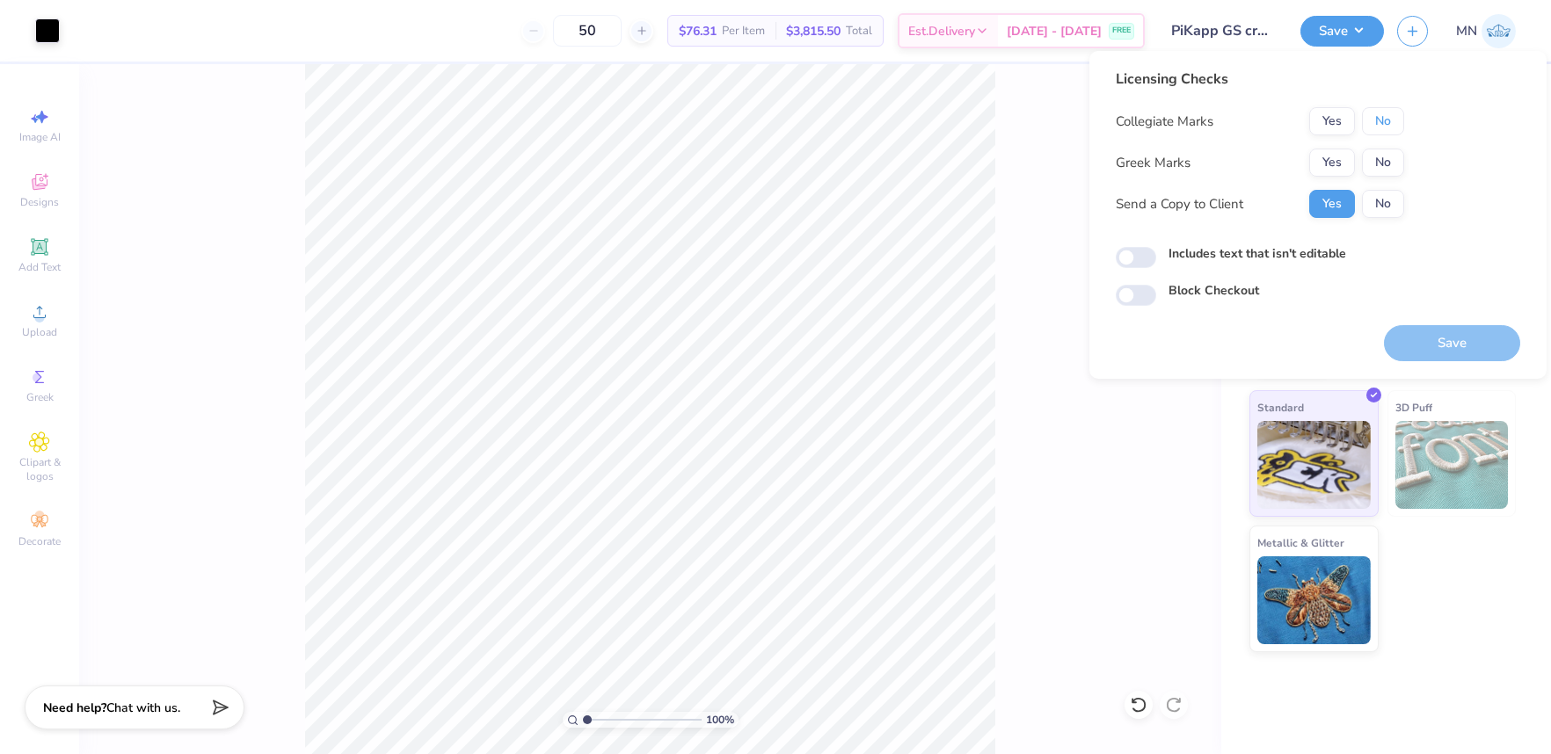
drag, startPoint x: 1379, startPoint y: 130, endPoint x: 1367, endPoint y: 143, distance: 17.5
click at [1378, 131] on button "No" at bounding box center [1383, 121] width 42 height 28
click at [1347, 164] on button "Yes" at bounding box center [1332, 163] width 46 height 28
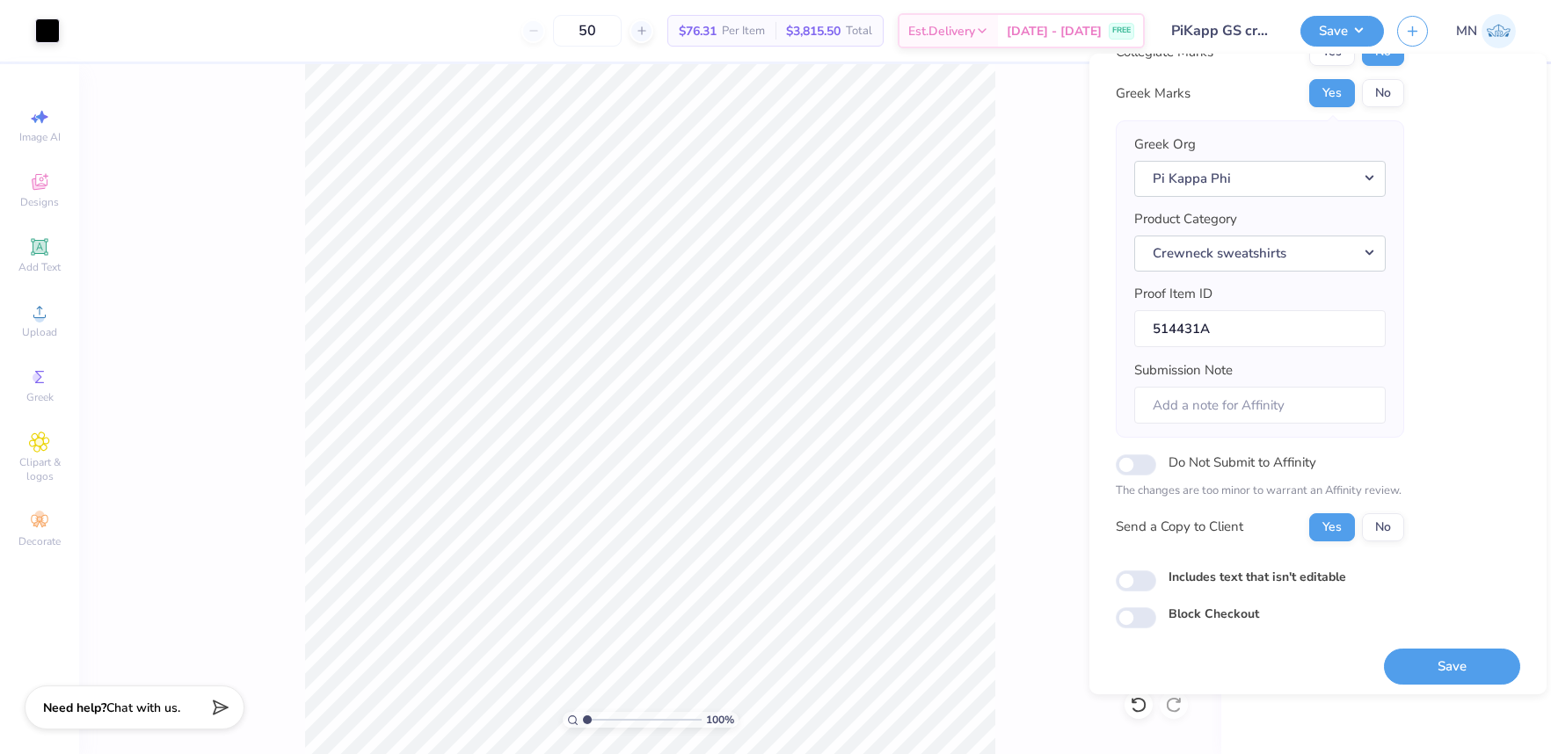
scroll to position [78, 0]
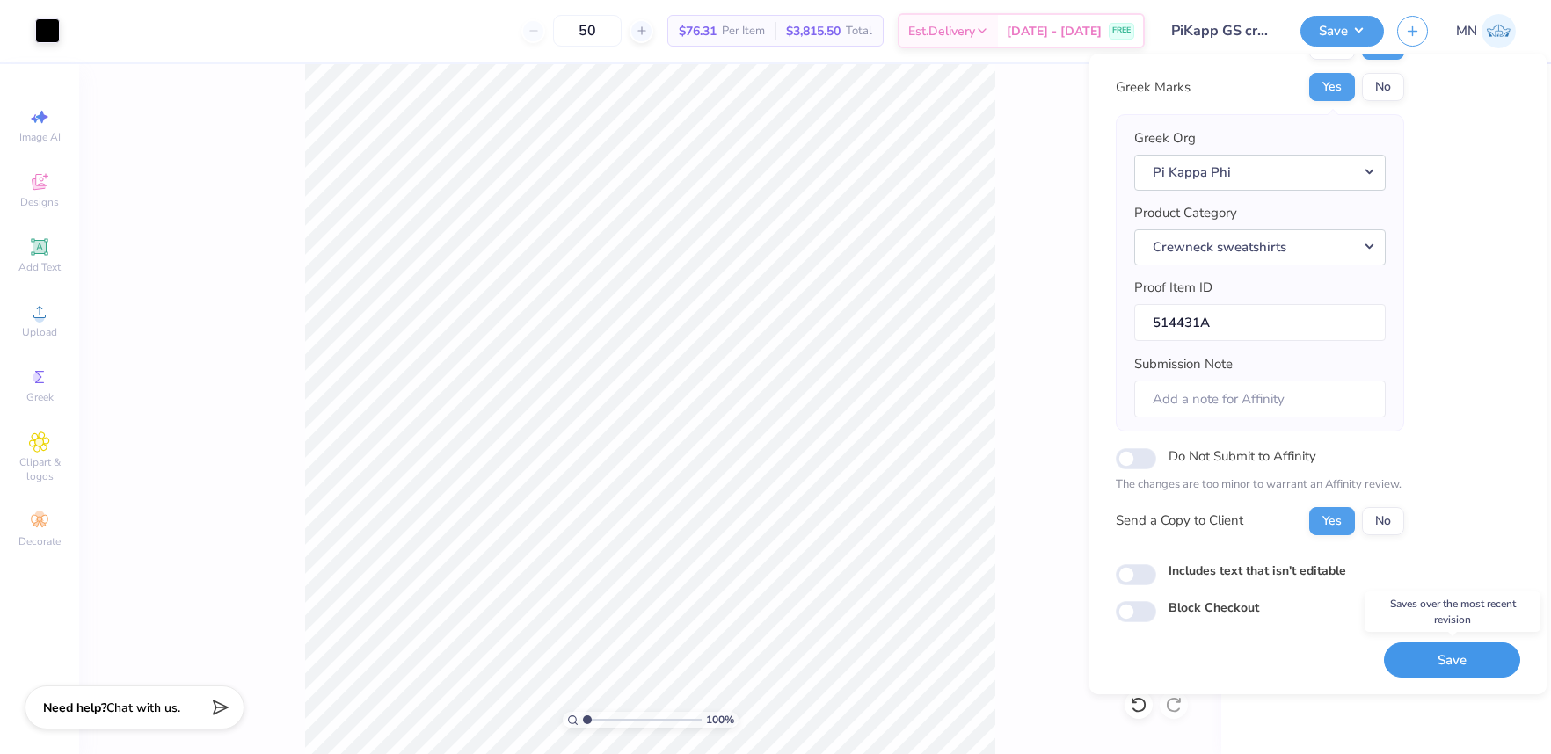
click at [1462, 644] on button "Save" at bounding box center [1452, 661] width 136 height 36
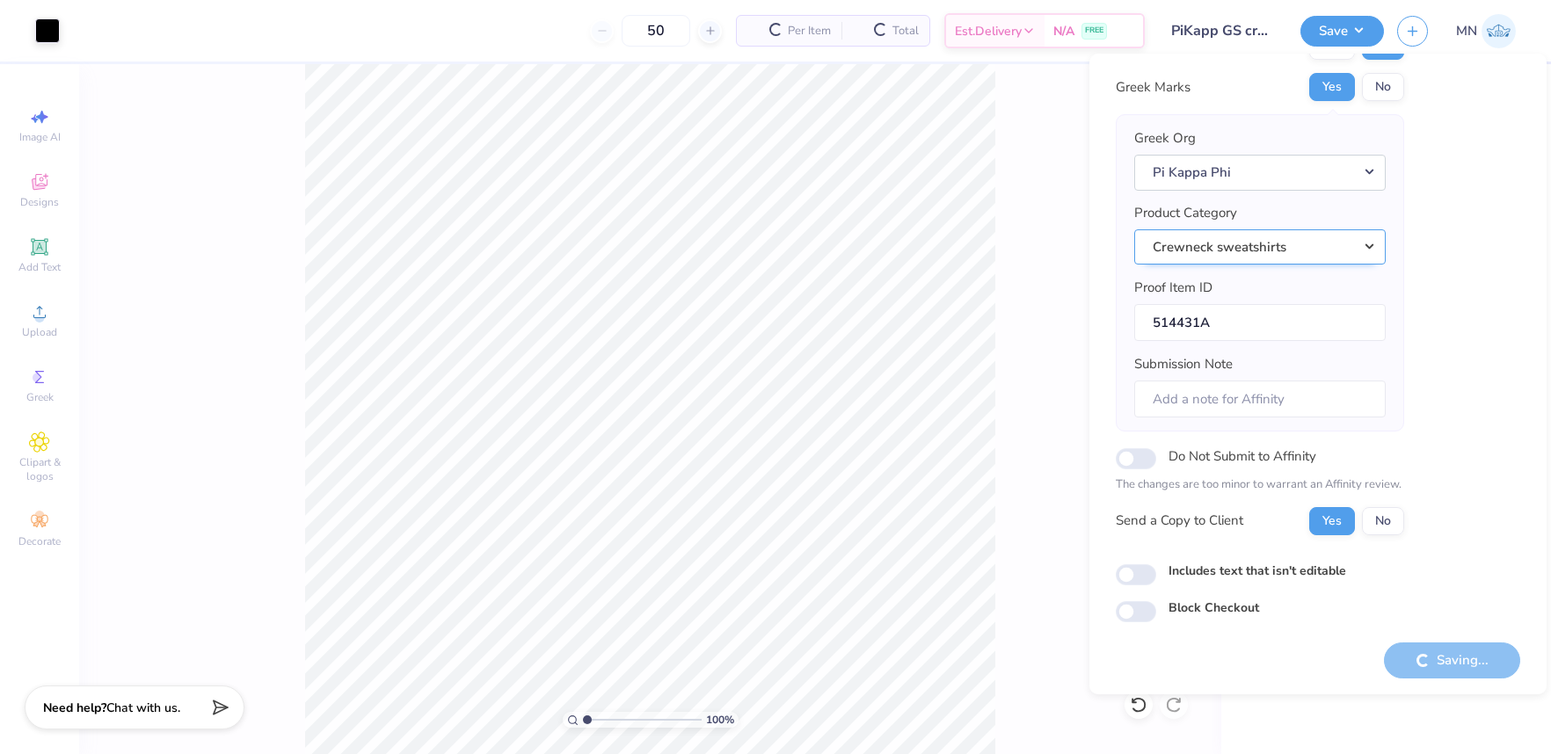
scroll to position [0, 0]
